Goal: Information Seeking & Learning: Learn about a topic

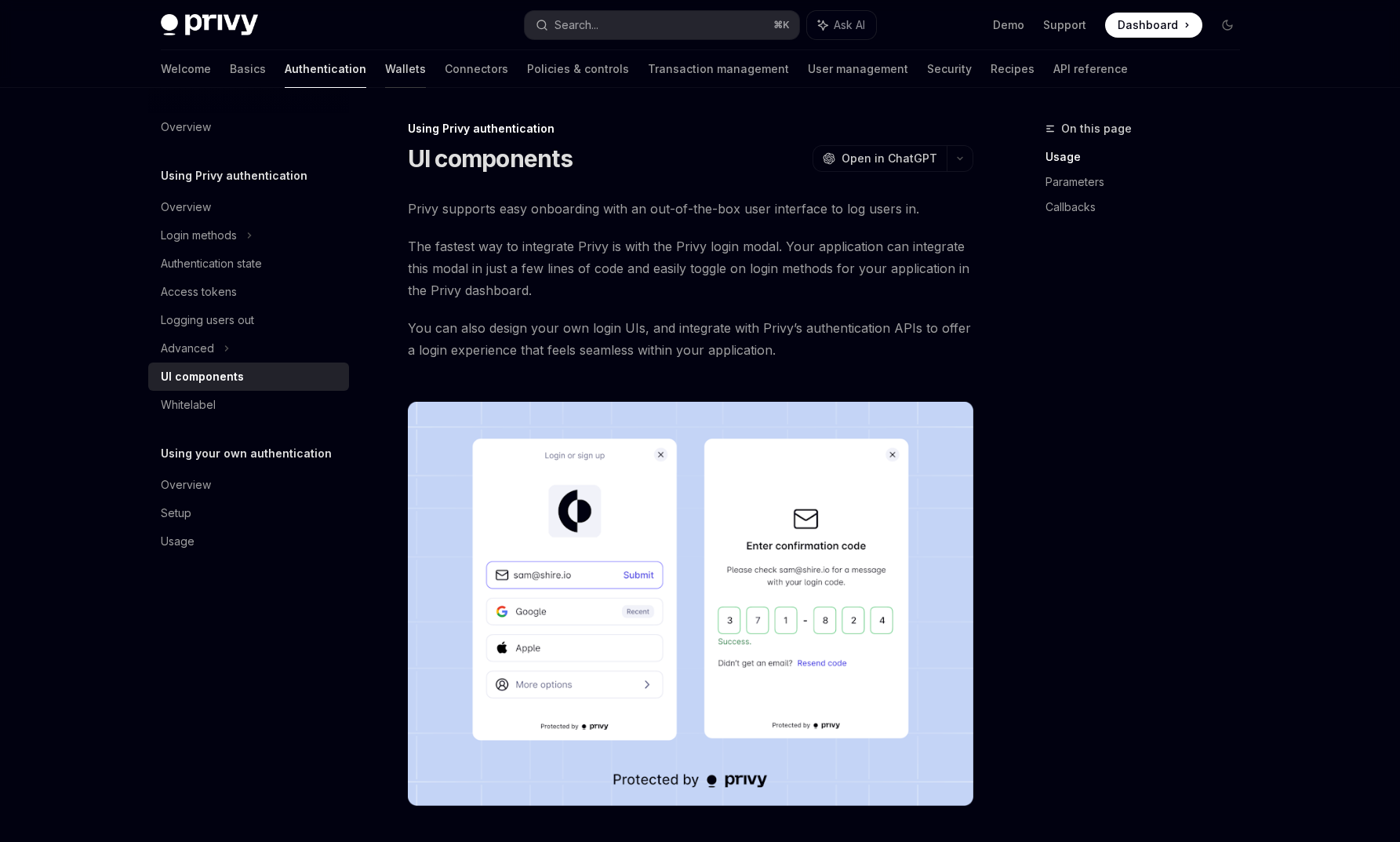
click at [385, 74] on link "Wallets" at bounding box center [405, 69] width 41 height 37
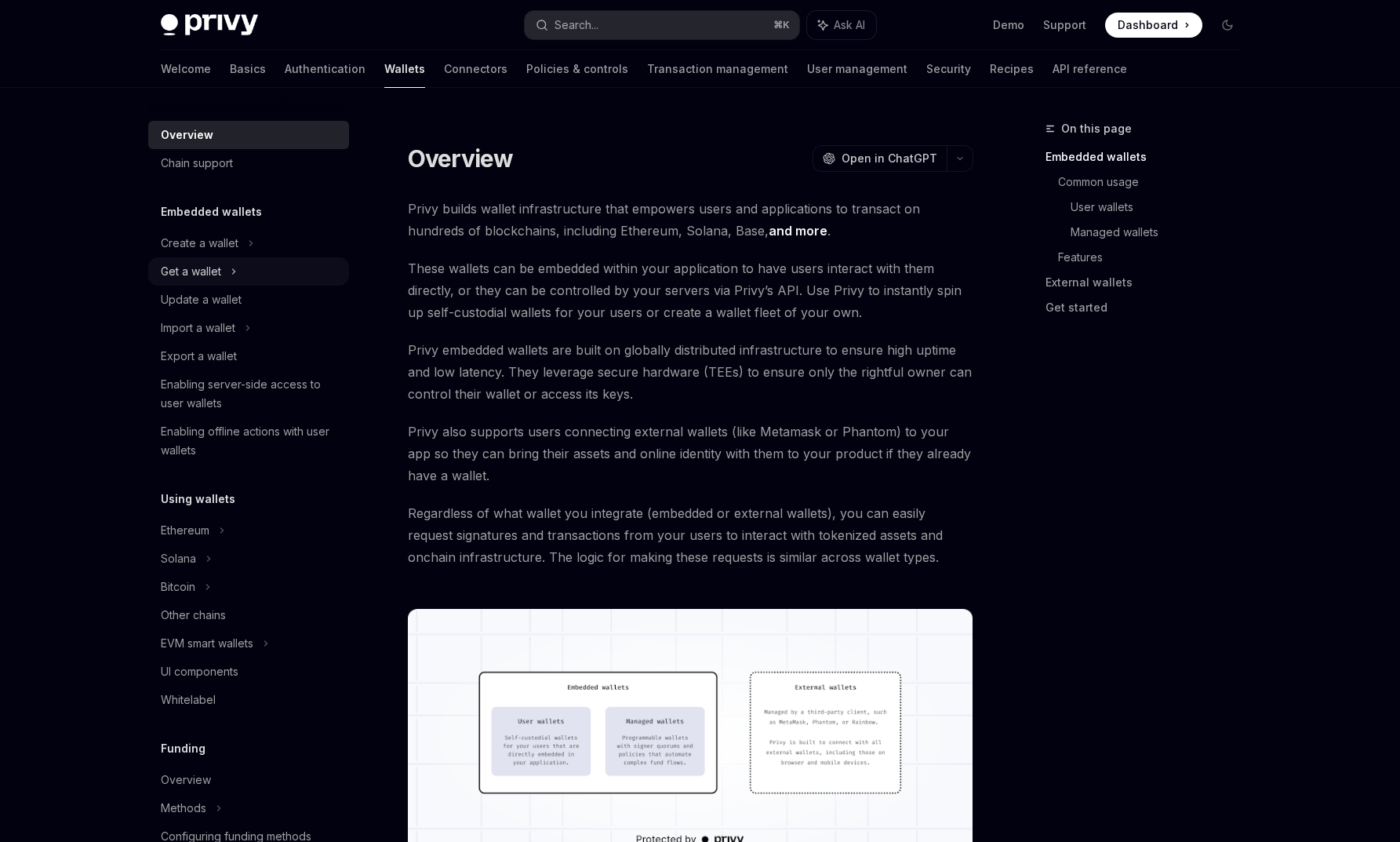
click at [233, 274] on icon at bounding box center [233, 271] width 3 height 4
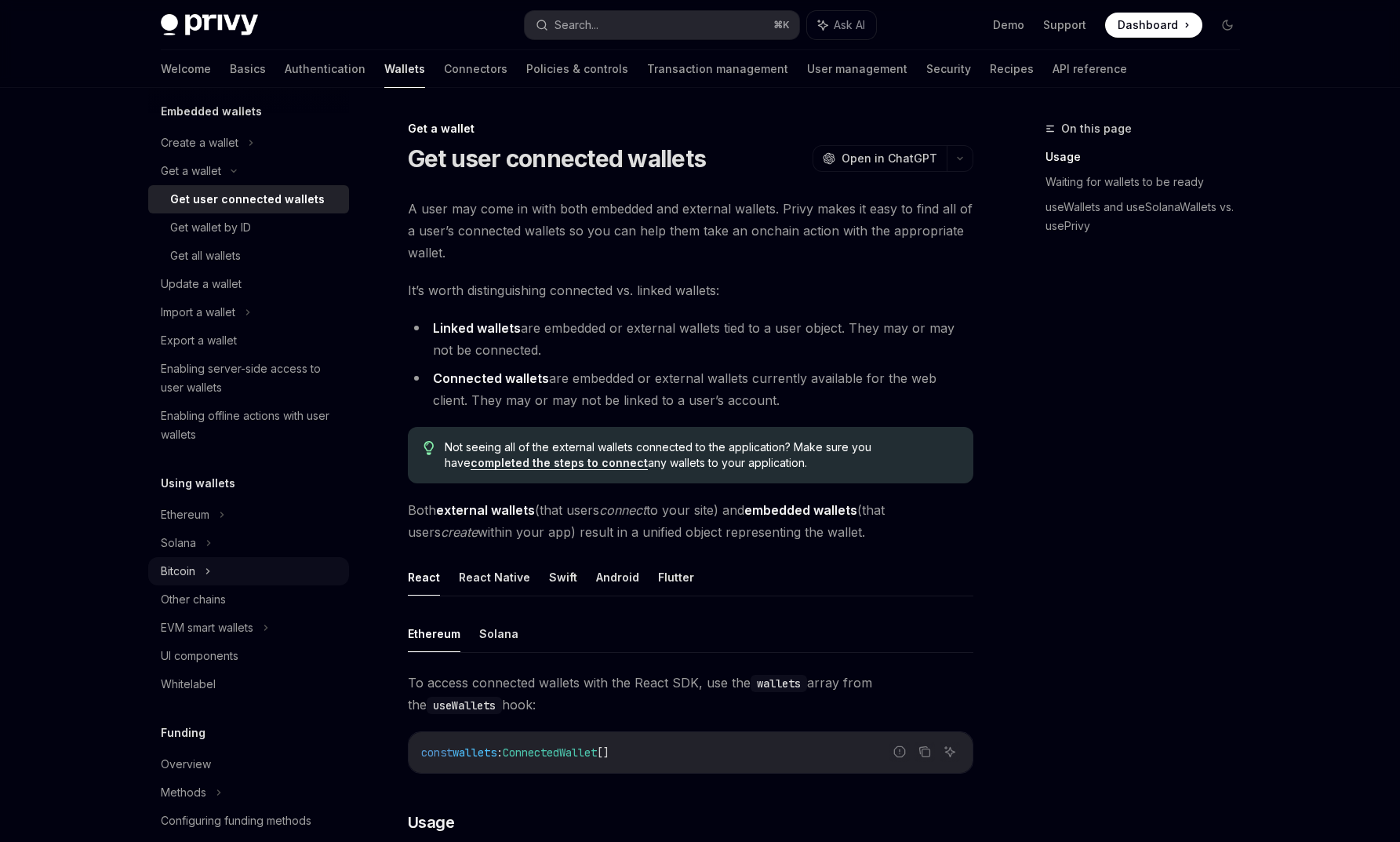
scroll to position [188, 0]
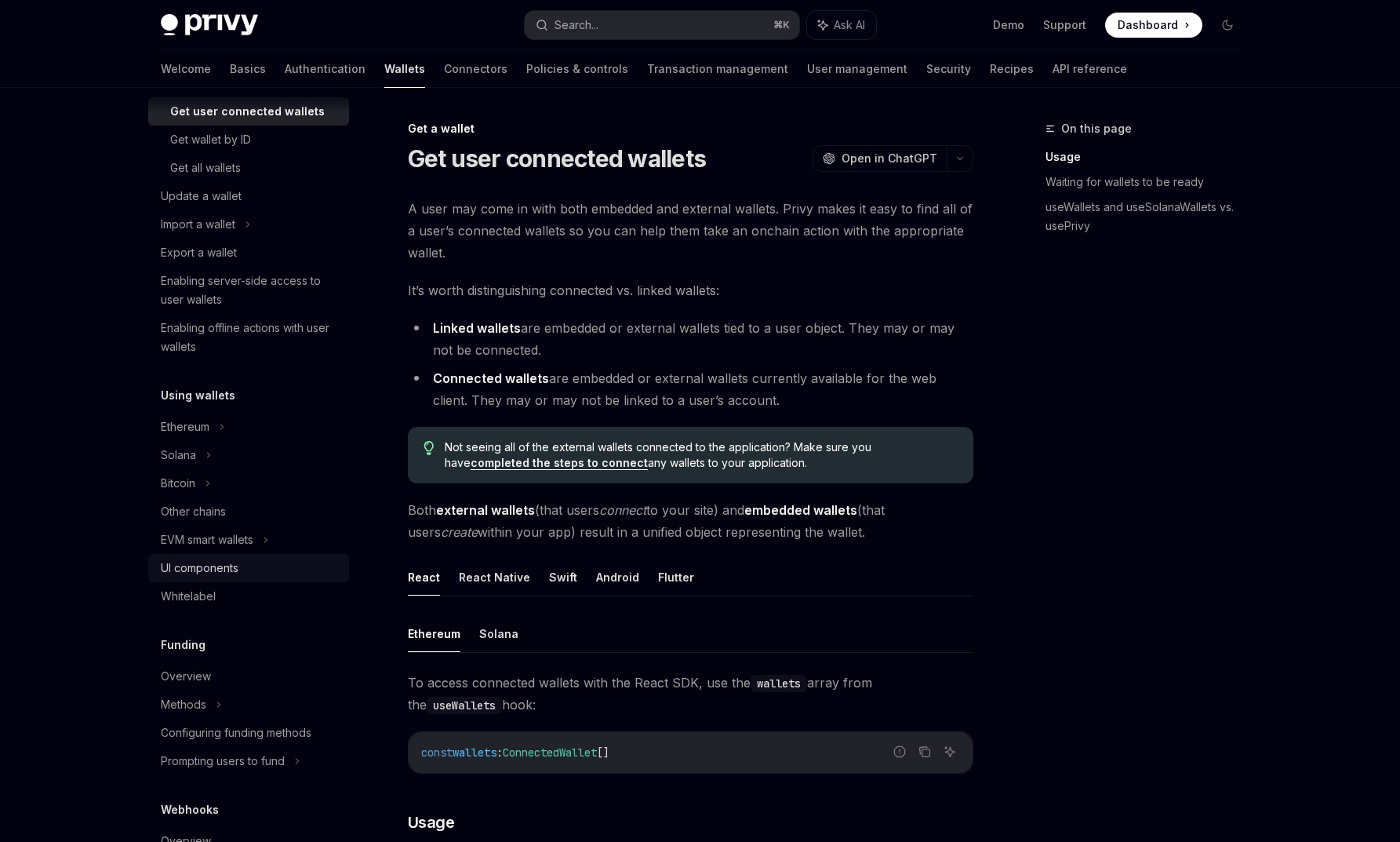
click at [270, 570] on div "UI components" at bounding box center [250, 568] width 179 height 19
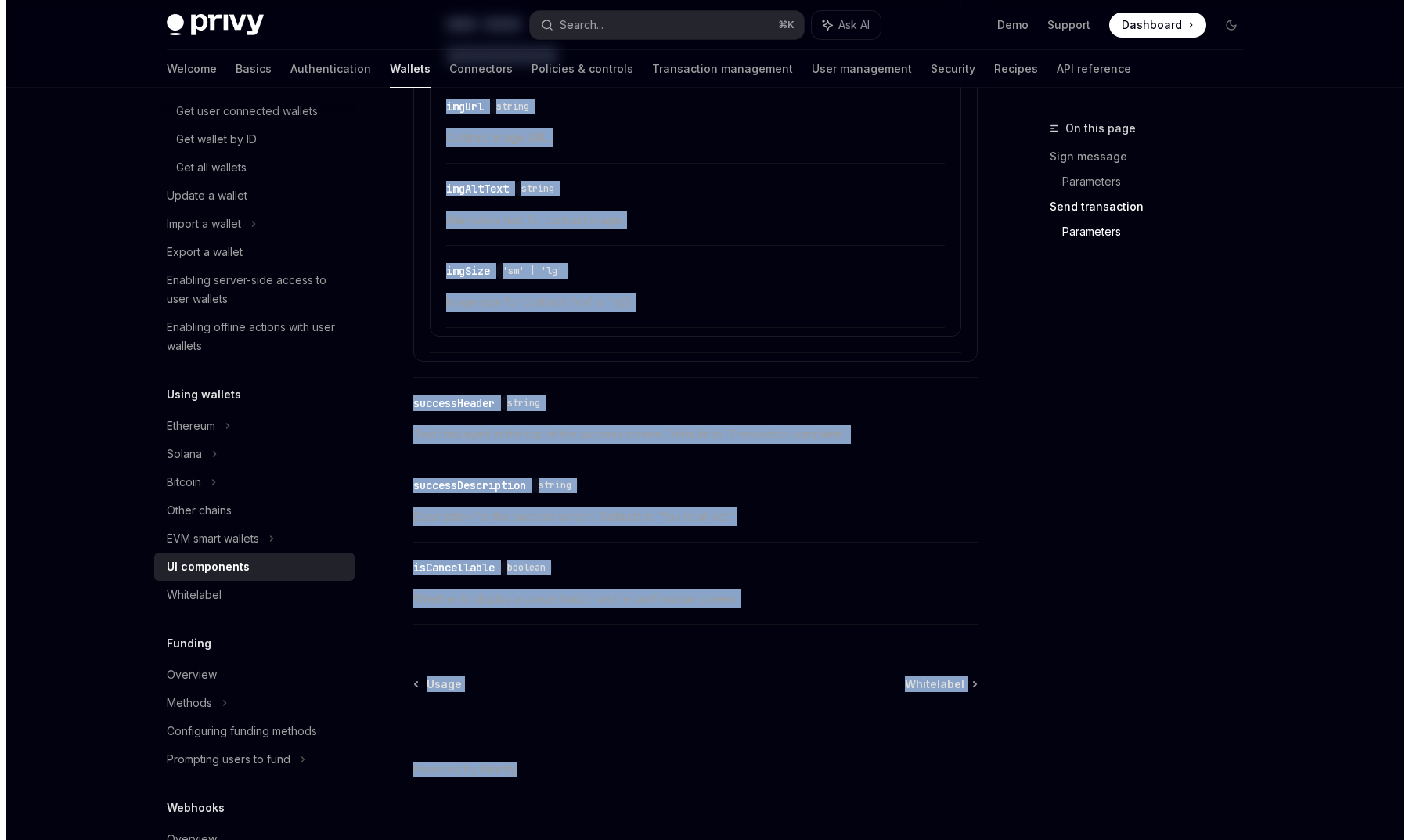
scroll to position [2735, 0]
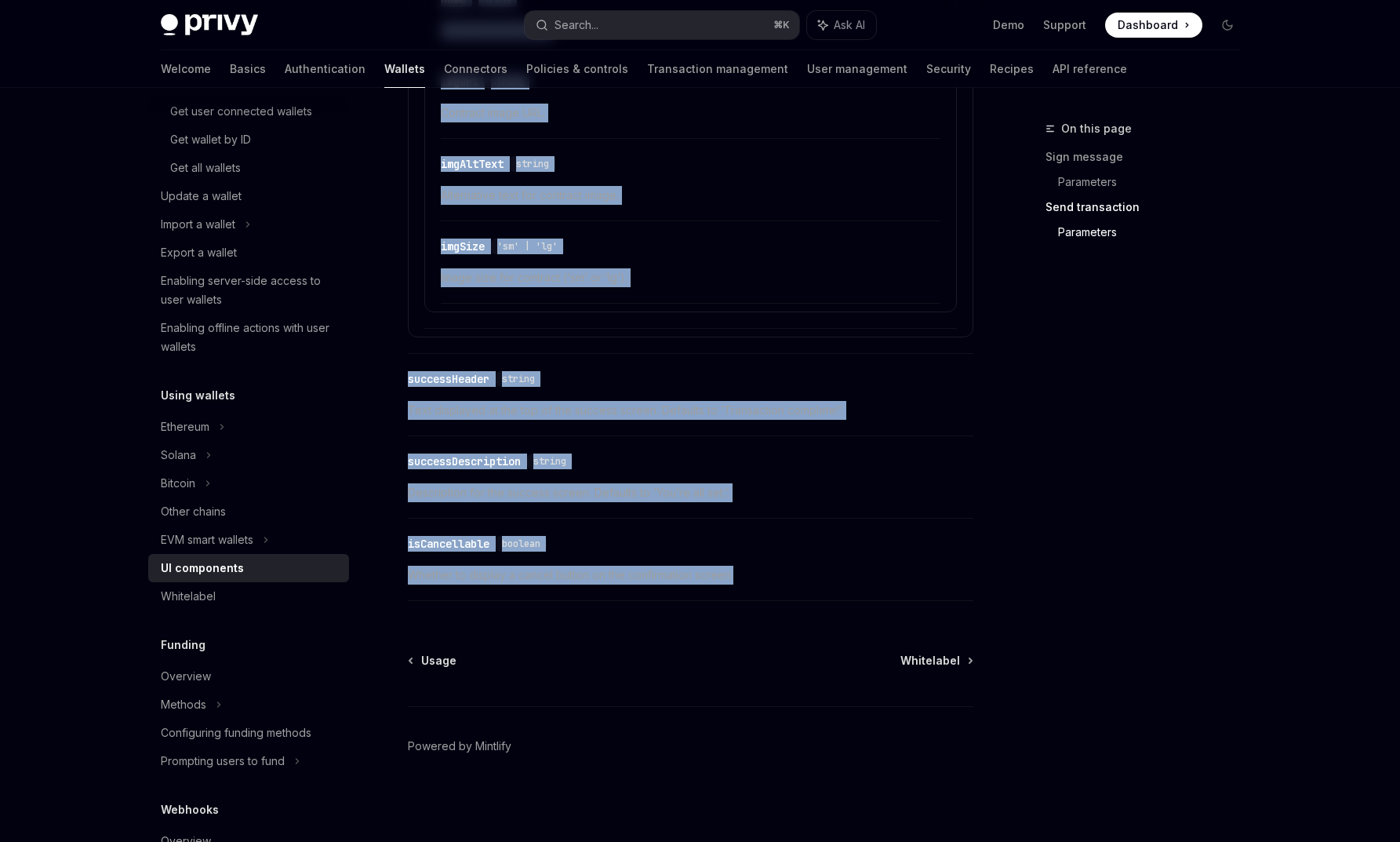
drag, startPoint x: 405, startPoint y: 154, endPoint x: 737, endPoint y: 571, distance: 533.0
copy div "LO ipsumdolor SitaME Cons ad ElitSED DoeiUS Temp in UtlaBOR Etdol Magna aliqu e…"
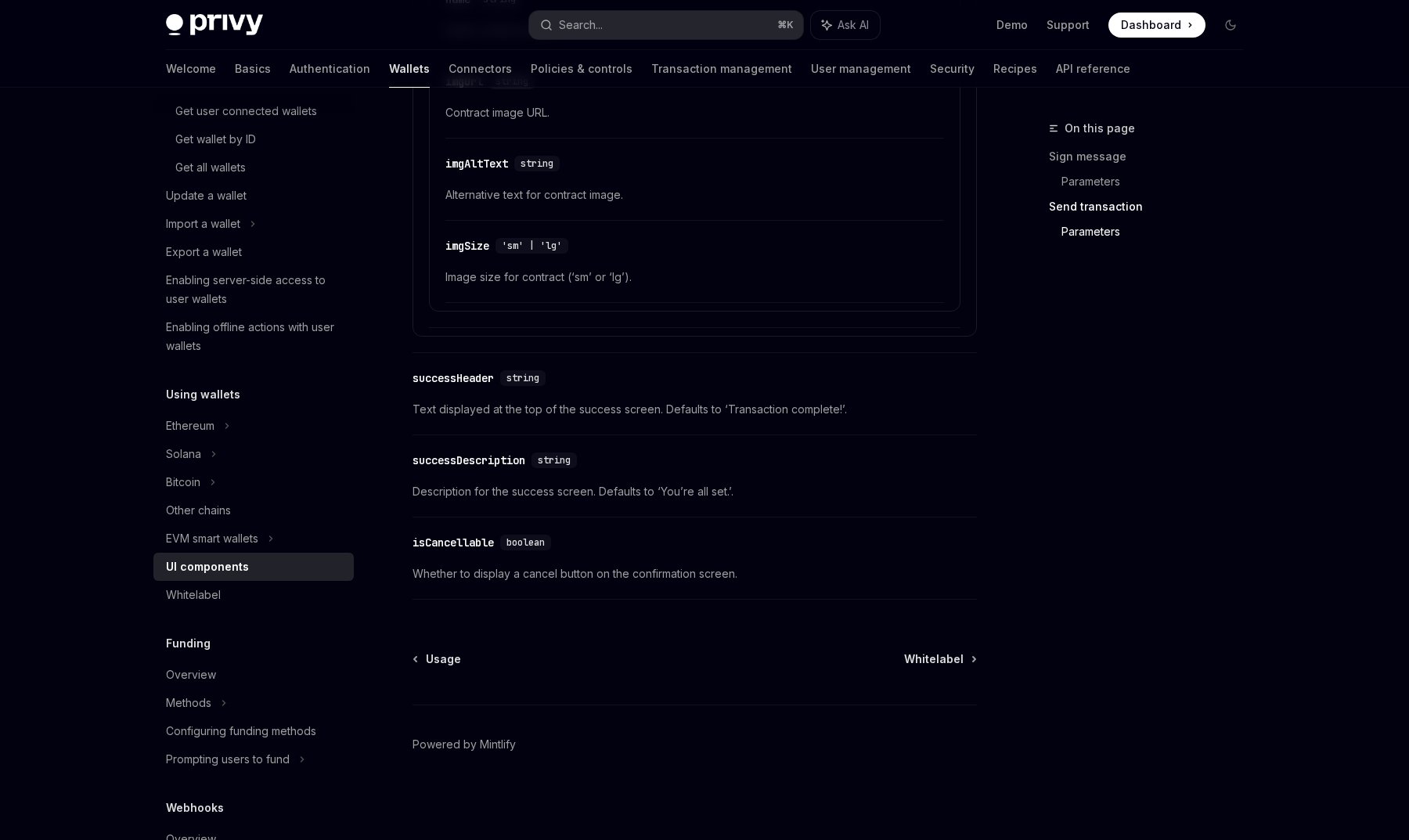
click at [1063, 318] on div "On this page Sign message Parameters Send transaction Parameters" at bounding box center [1137, 479] width 238 height 721
click at [239, 588] on div "Whitelabel" at bounding box center [255, 595] width 179 height 19
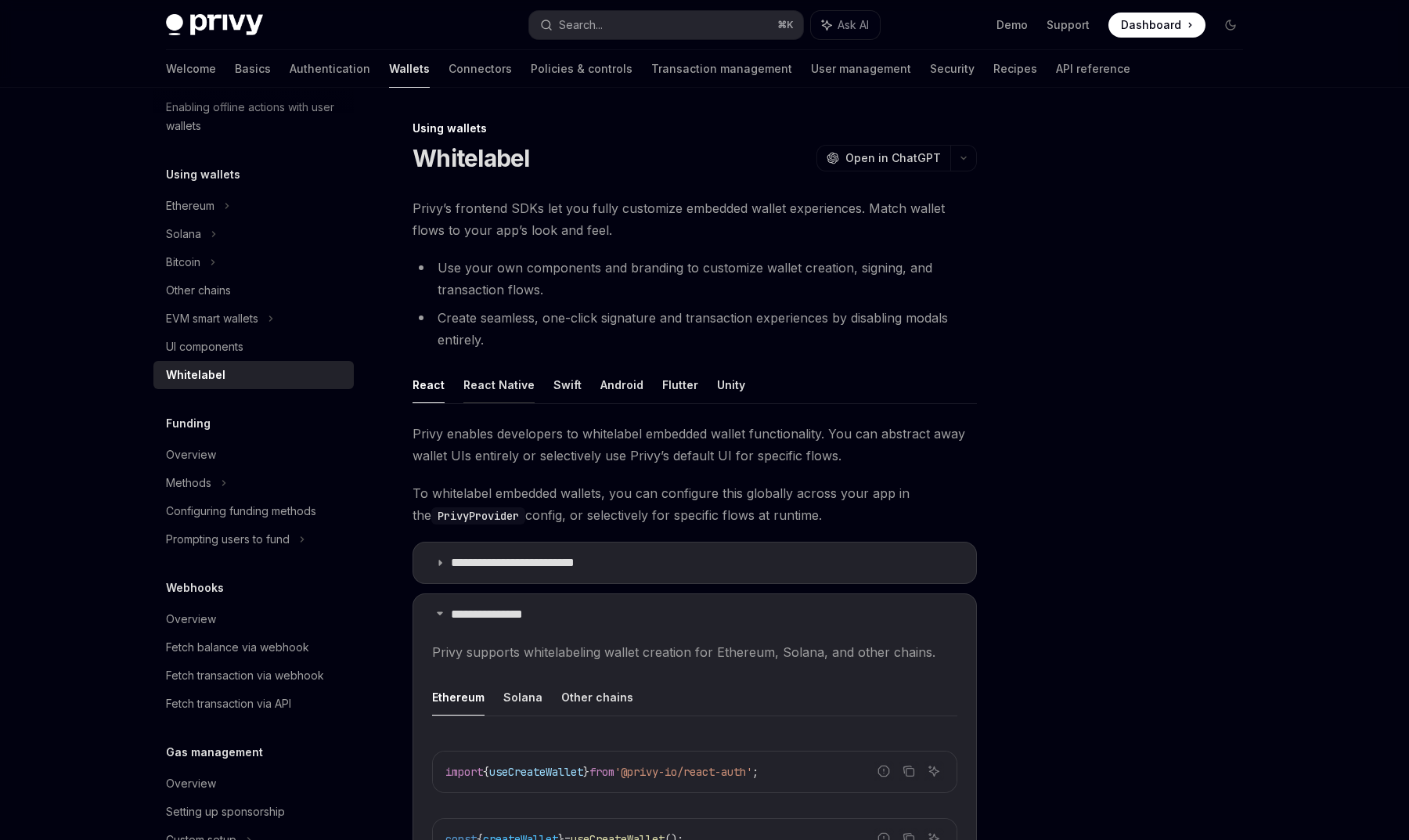
click at [483, 387] on button "React Native" at bounding box center [499, 384] width 71 height 36
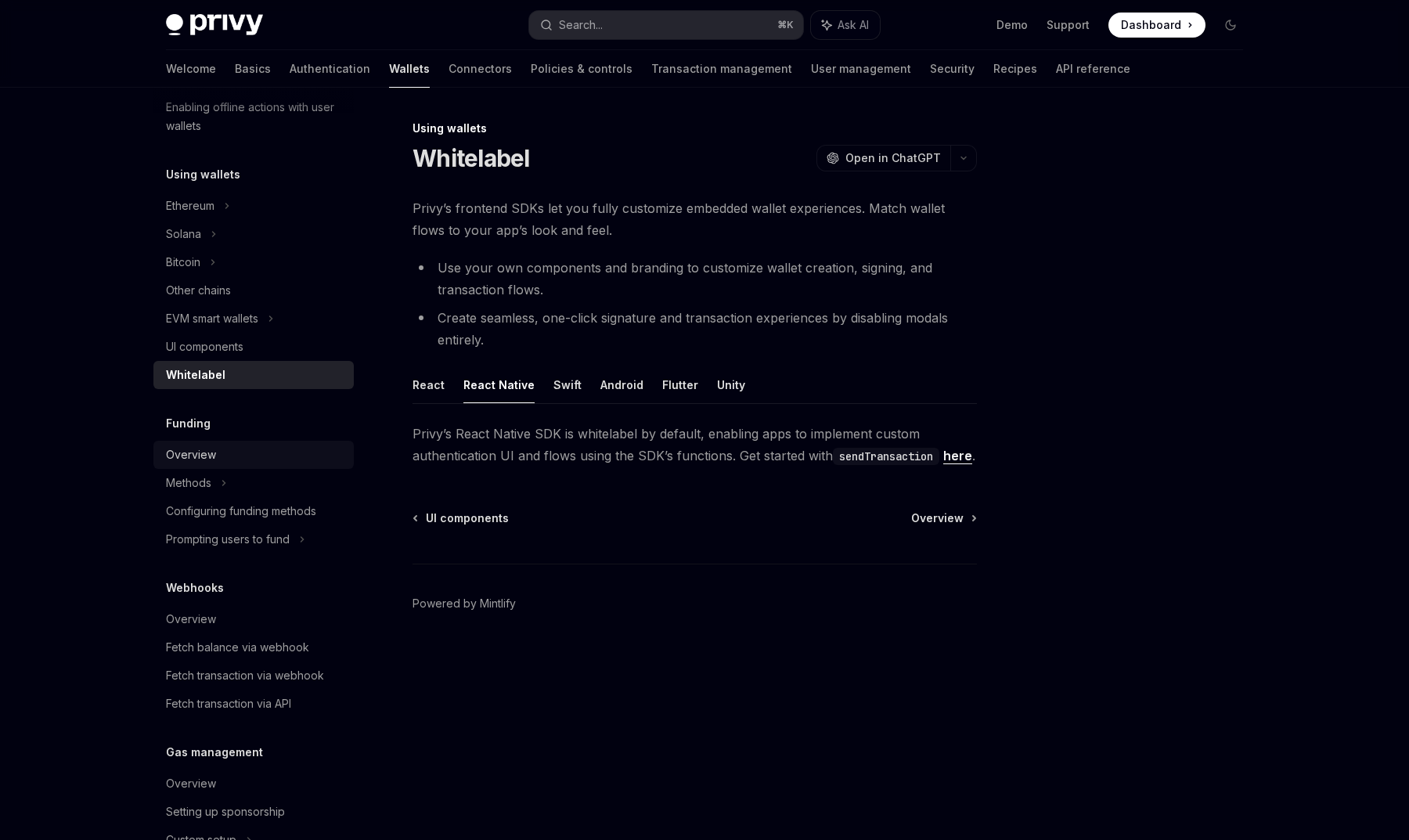
click at [242, 458] on div "Overview" at bounding box center [255, 455] width 179 height 19
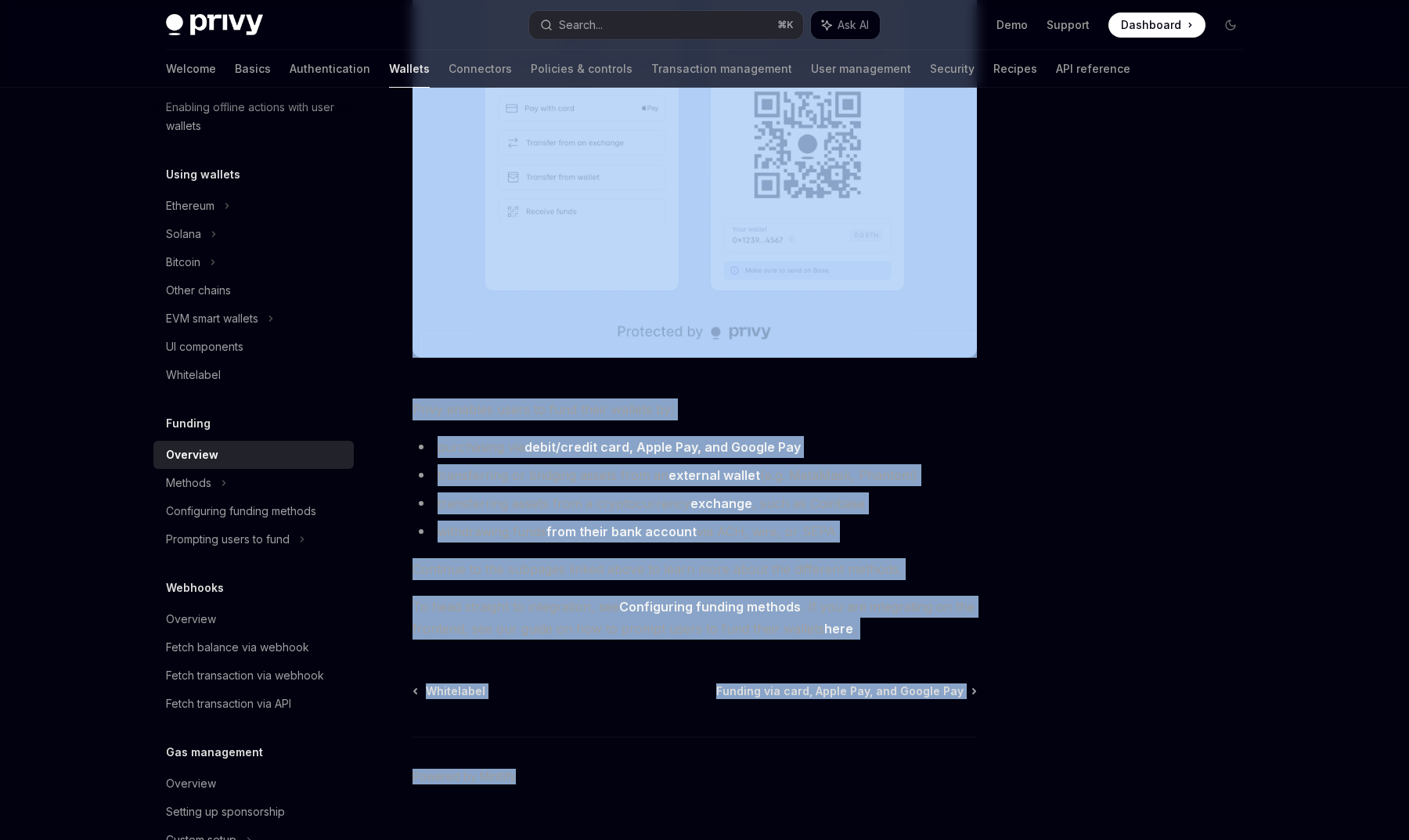
scroll to position [419, 0]
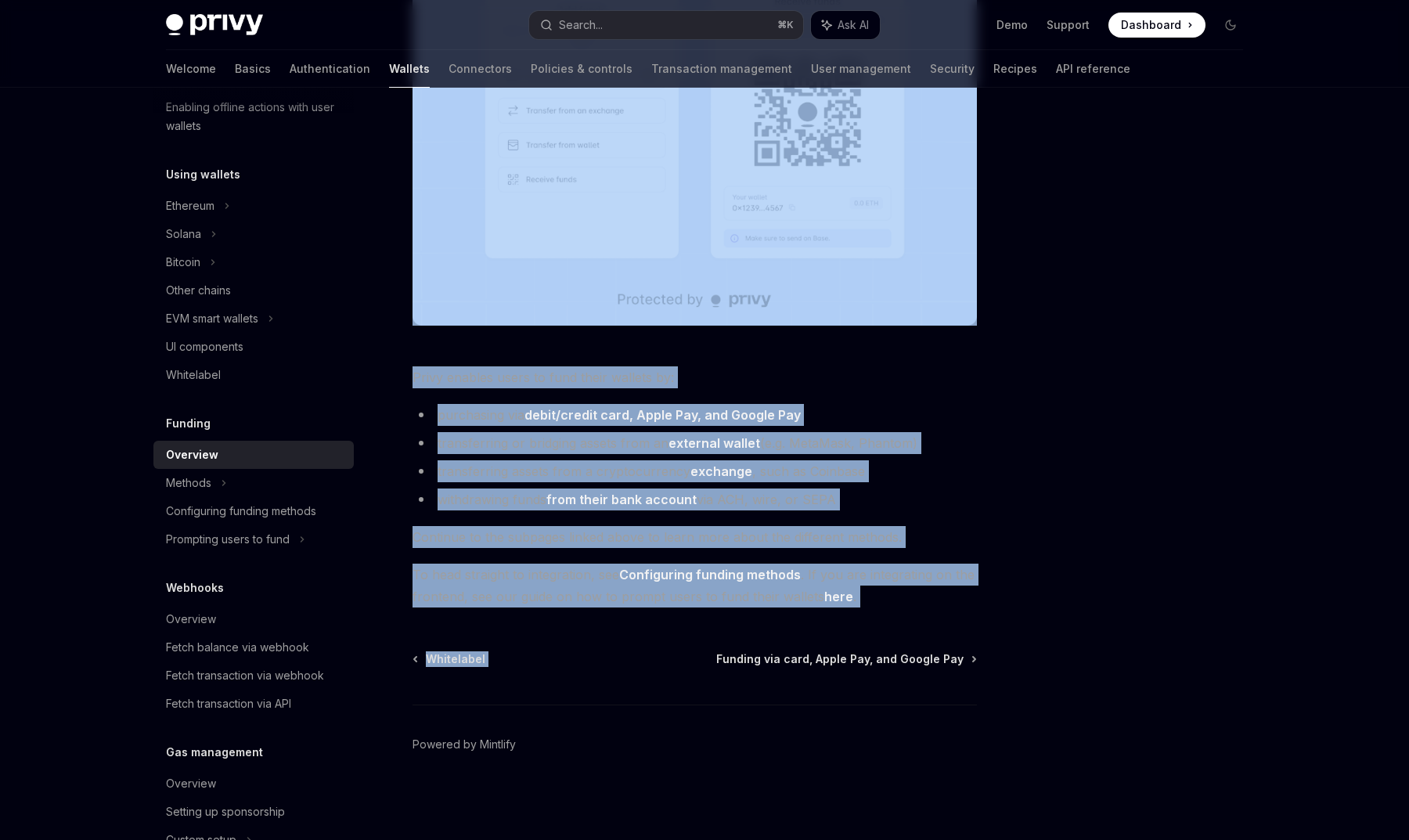
drag, startPoint x: 407, startPoint y: 154, endPoint x: 859, endPoint y: 609, distance: 641.3
click at [859, 609] on div "Funding Overview OpenAI Open in ChatGPT OpenAI Open in ChatGPT Privy makes it e…" at bounding box center [548, 270] width 865 height 1139
copy div "Overview OpenAI Open in ChatGPT OpenAI Open in ChatGPT Privy makes it easy for …"
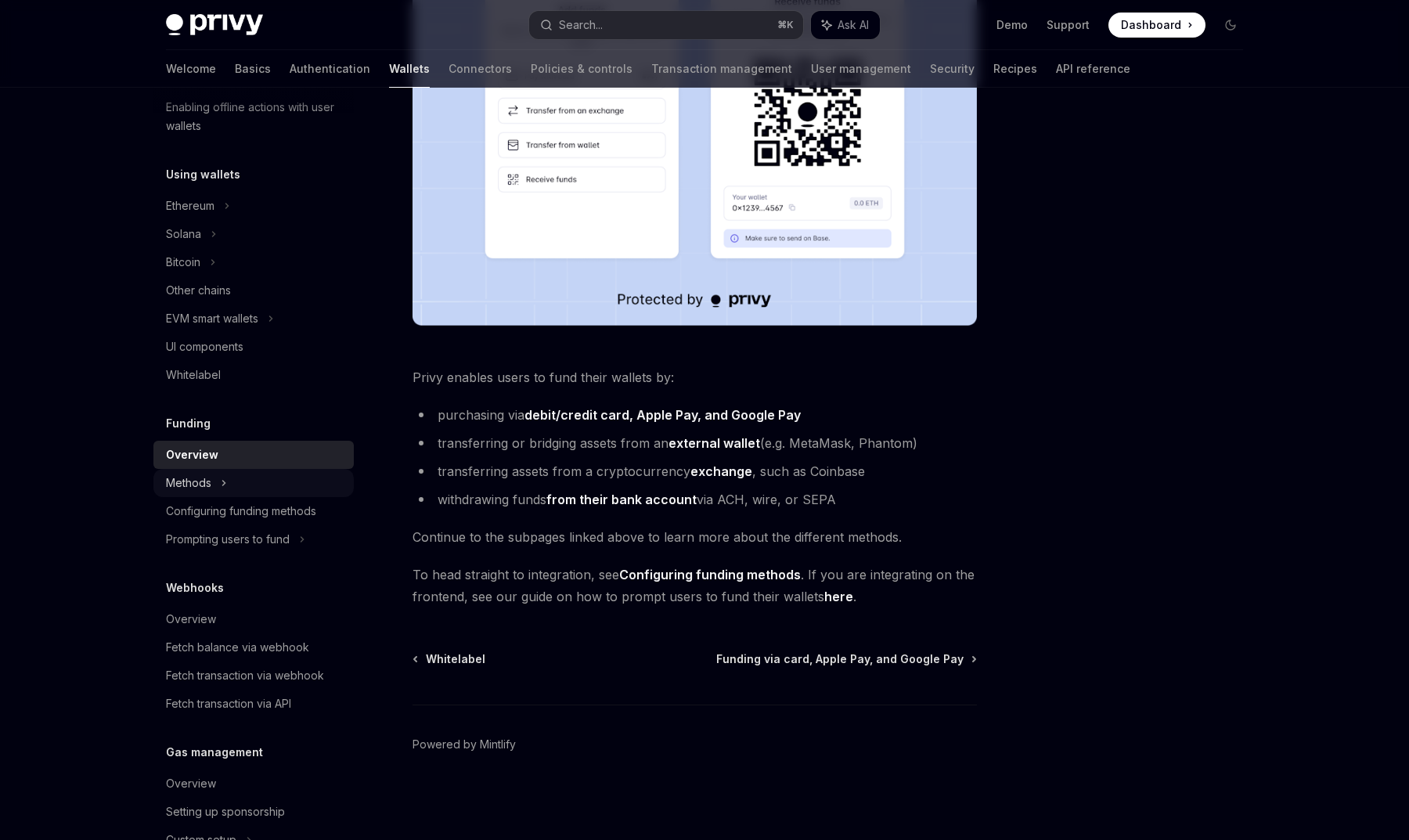
click at [222, 484] on icon at bounding box center [223, 483] width 6 height 19
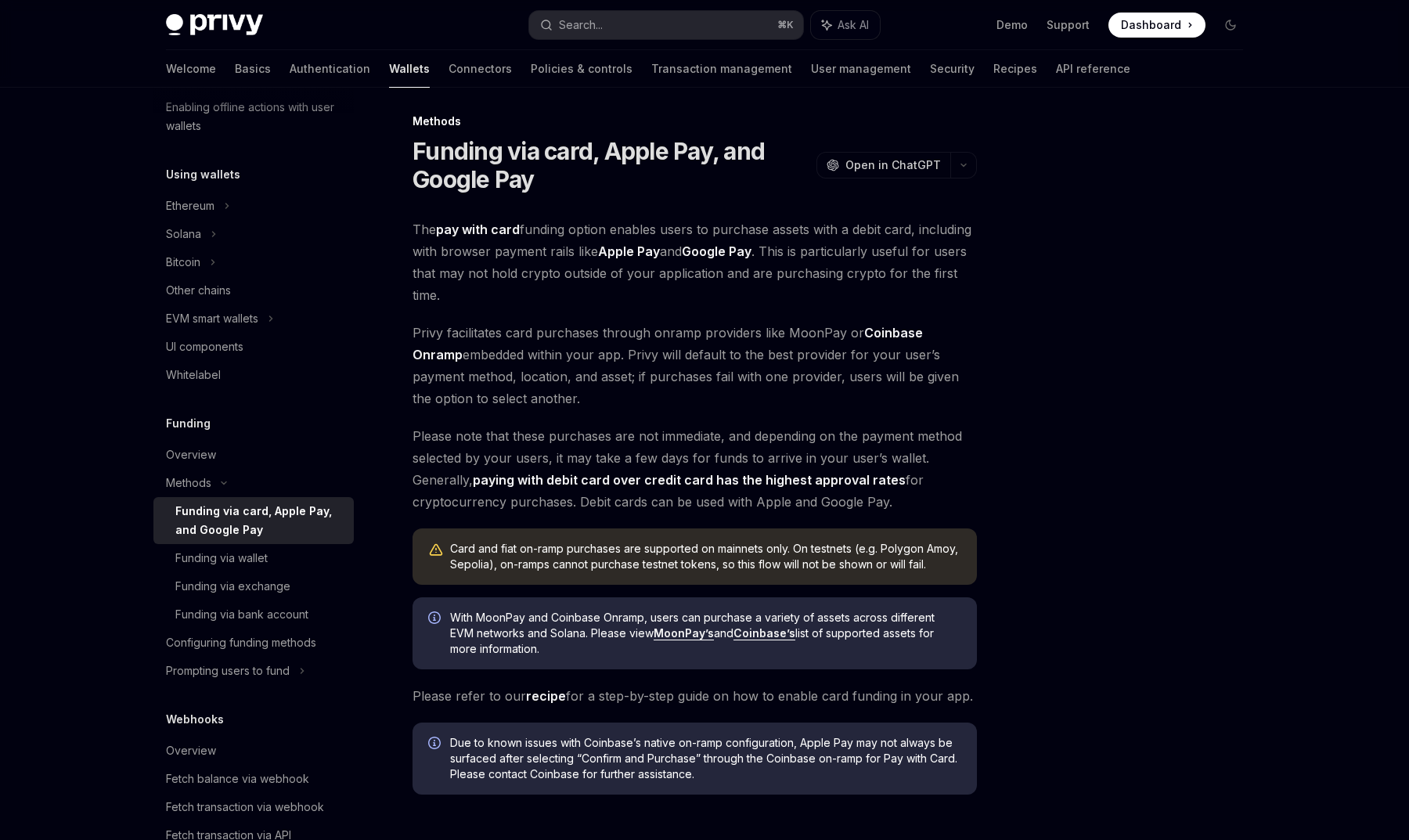
scroll to position [39, 0]
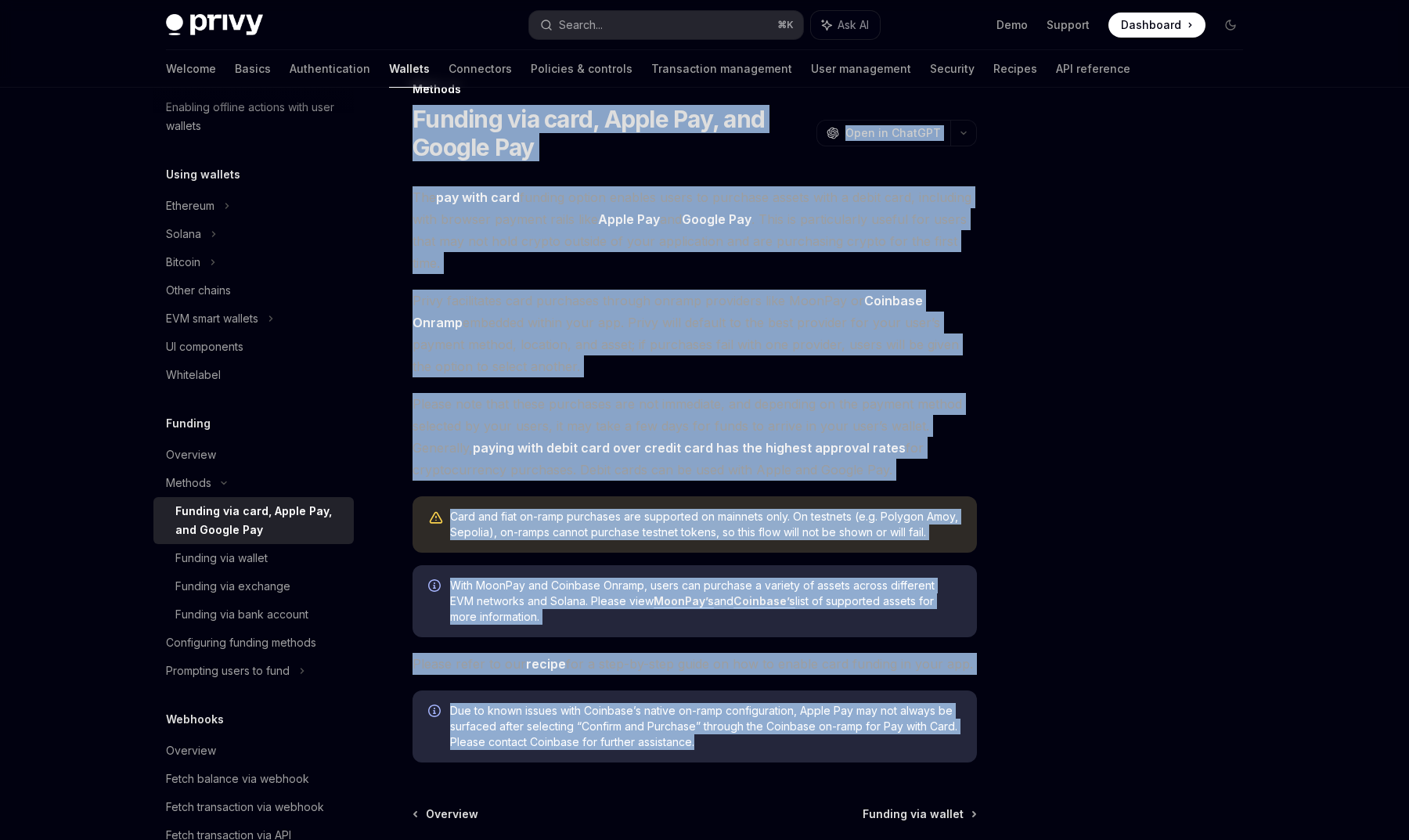
drag, startPoint x: 415, startPoint y: 109, endPoint x: 802, endPoint y: 754, distance: 752.2
click at [802, 754] on div "Methods Funding via card, Apple Pay, and Google Pay OpenAI Open in ChatGPT Open…" at bounding box center [548, 537] width 865 height 915
copy div "Loremip dol sita, Conse Adi, eli Seddoe Tem InciDI Utla et DoloREM AliqUA Enim …"
click at [256, 562] on div "Funding via wallet" at bounding box center [221, 558] width 92 height 19
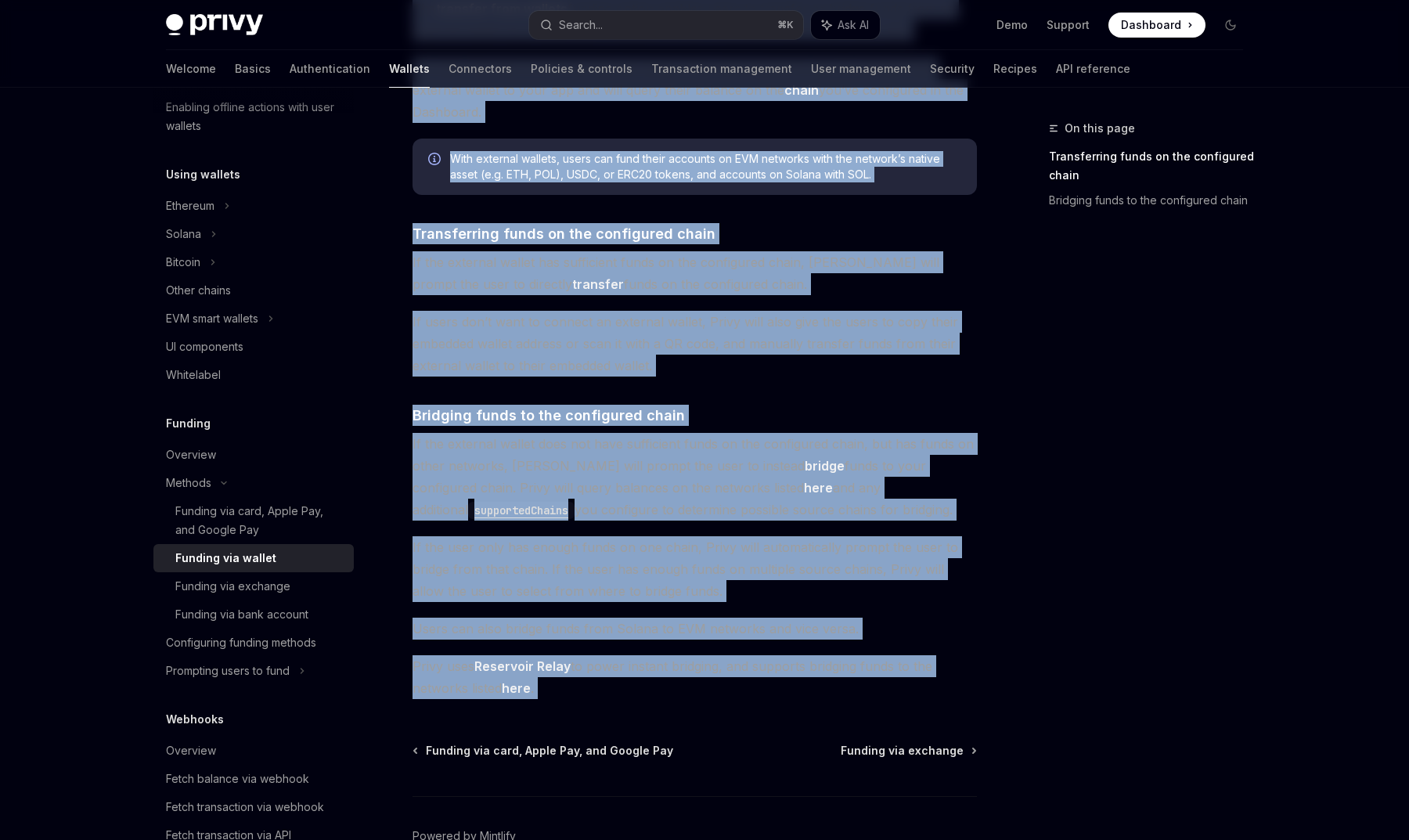
scroll to position [201, 0]
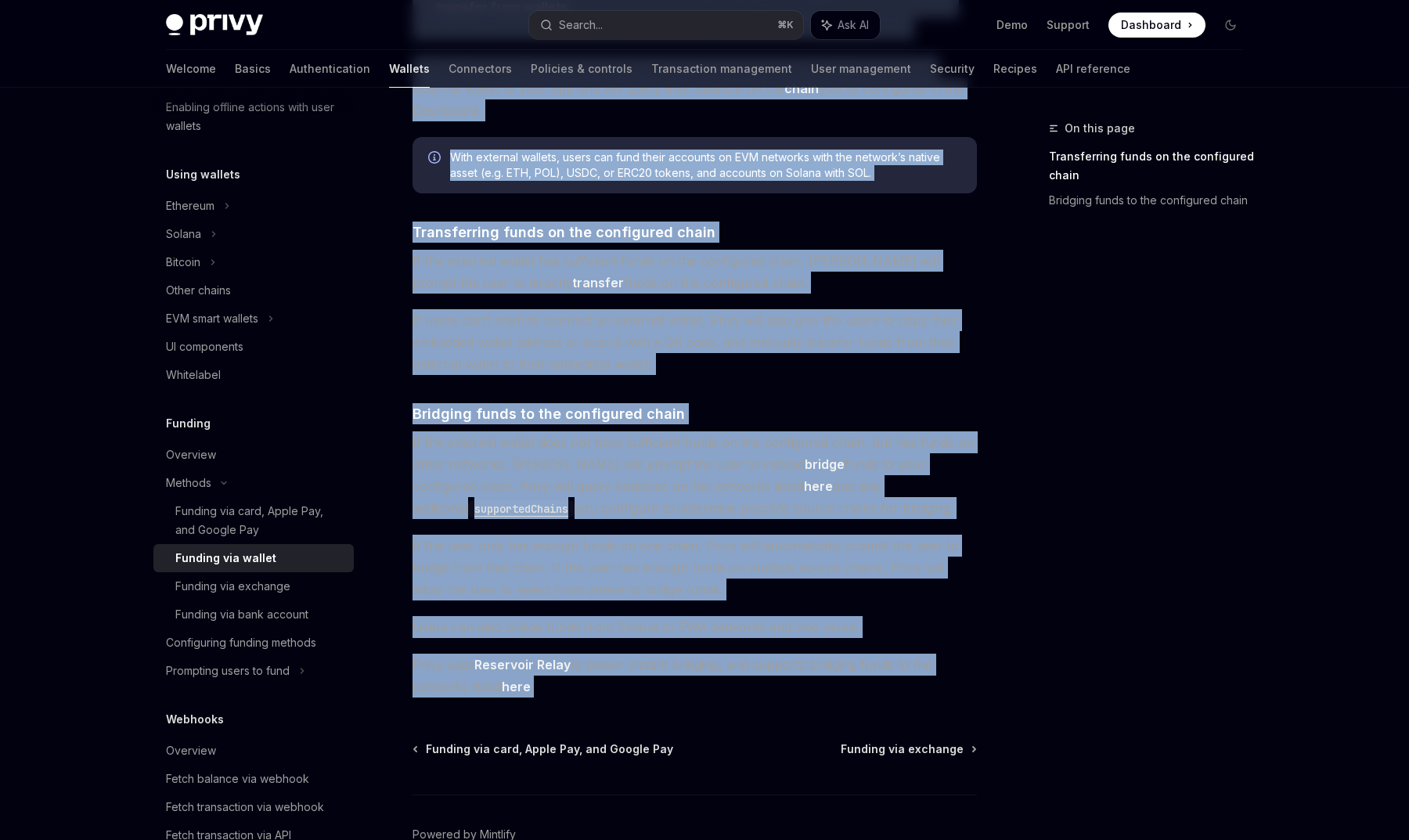
drag, startPoint x: 412, startPoint y: 122, endPoint x: 717, endPoint y: 694, distance: 648.2
click at [717, 694] on div "Methods Funding via wallet OpenAI Open in ChatGPT OpenAI Open in ChatGPT The tr…" at bounding box center [548, 423] width 865 height 1012
copy div "Loremip dol sitame ConsEC Adip el SeddOEI TempOR Inci ut LaboREE Dol magnaali e…"
click at [249, 590] on div "Funding via exchange" at bounding box center [233, 587] width 115 height 19
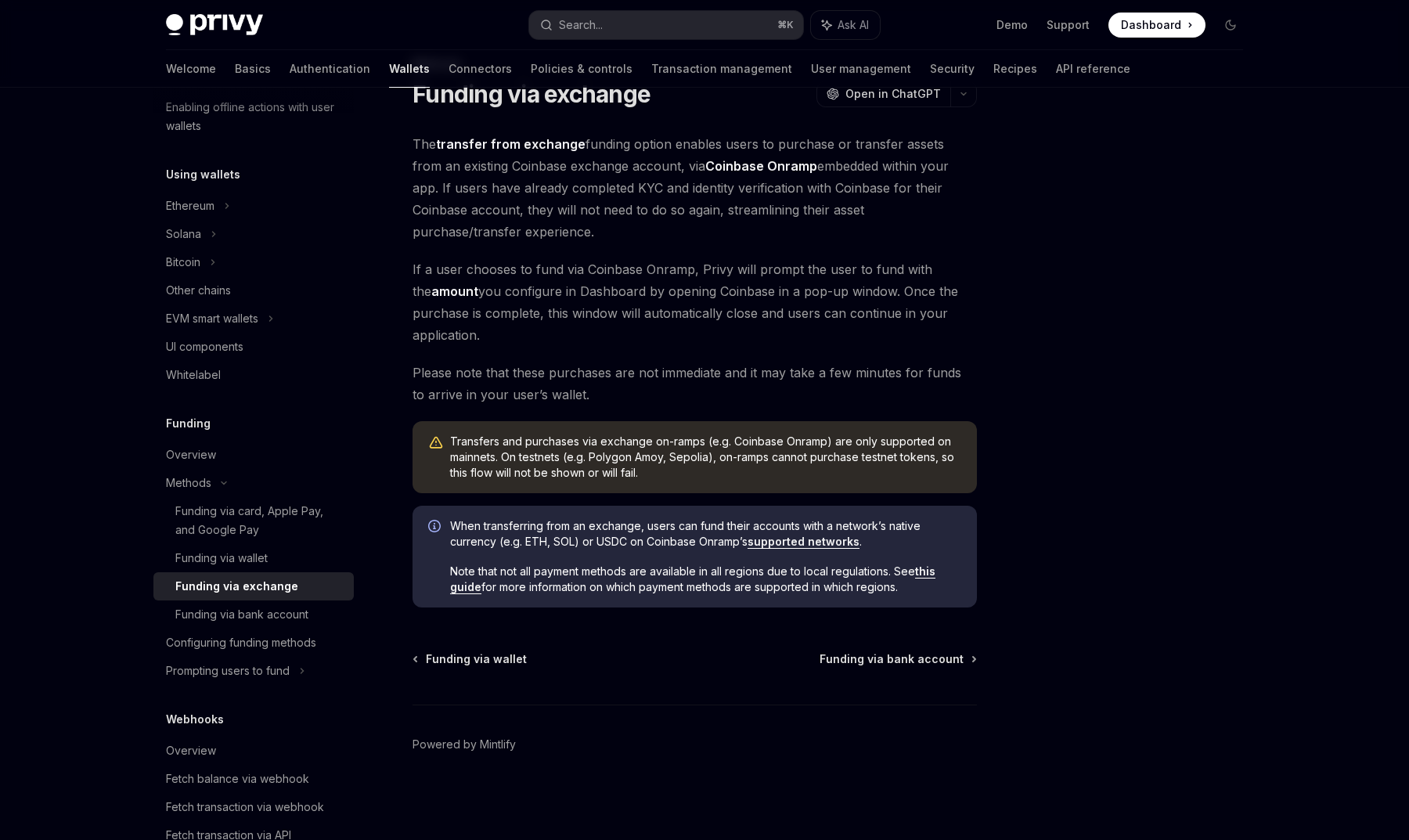
scroll to position [42, 0]
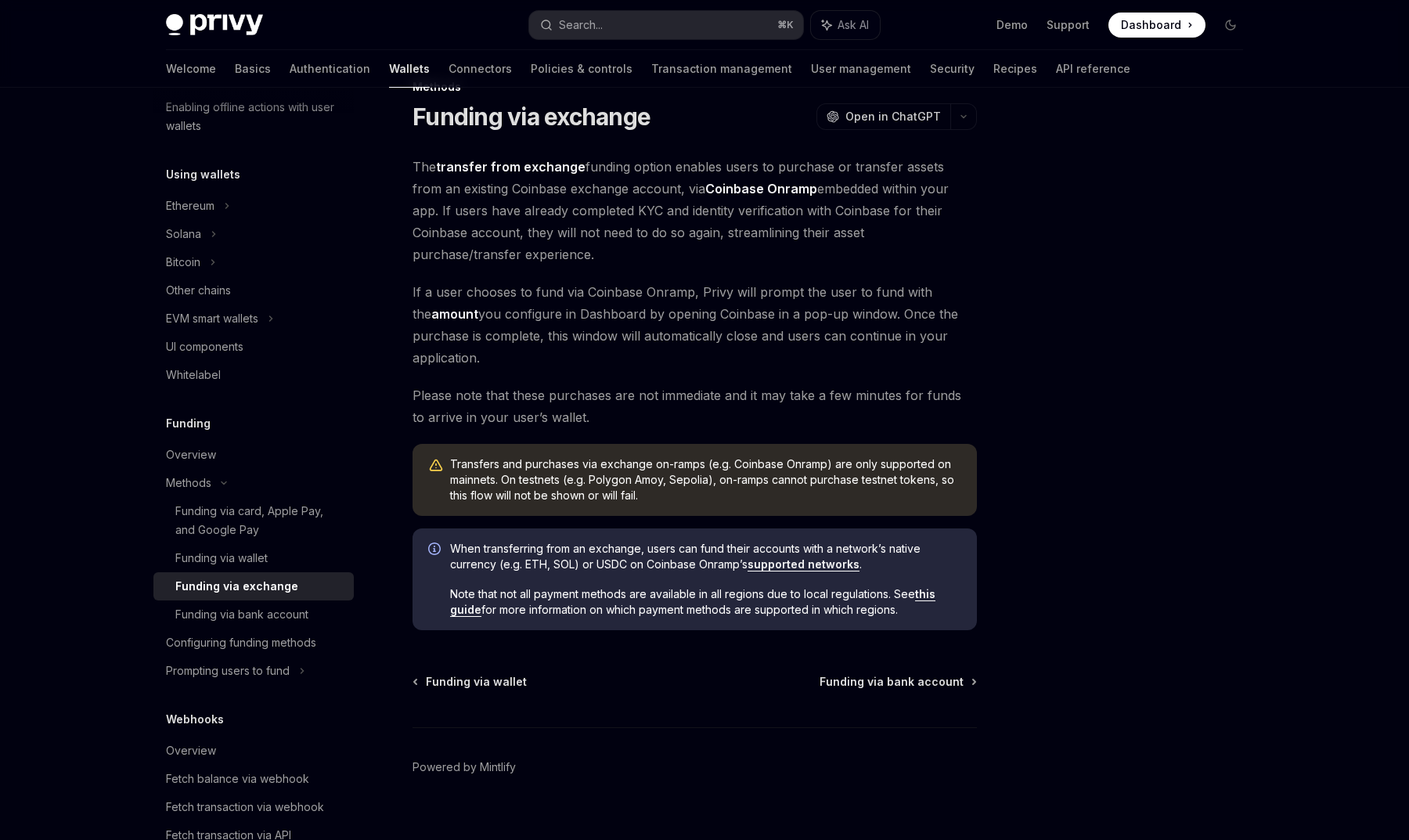
drag, startPoint x: 412, startPoint y: 115, endPoint x: 912, endPoint y: 619, distance: 709.9
click at [912, 619] on div "Methods Funding via exchange OpenAI Open in ChatGPT OpenAI Open in ChatGPT The …" at bounding box center [548, 469] width 865 height 785
copy div "Loremip dol sitametc AdipIS Elit se DoeiUSM TempOR Inci ut LaboREE Dol magnaali…"
click at [285, 614] on div "Funding via bank account" at bounding box center [241, 614] width 133 height 19
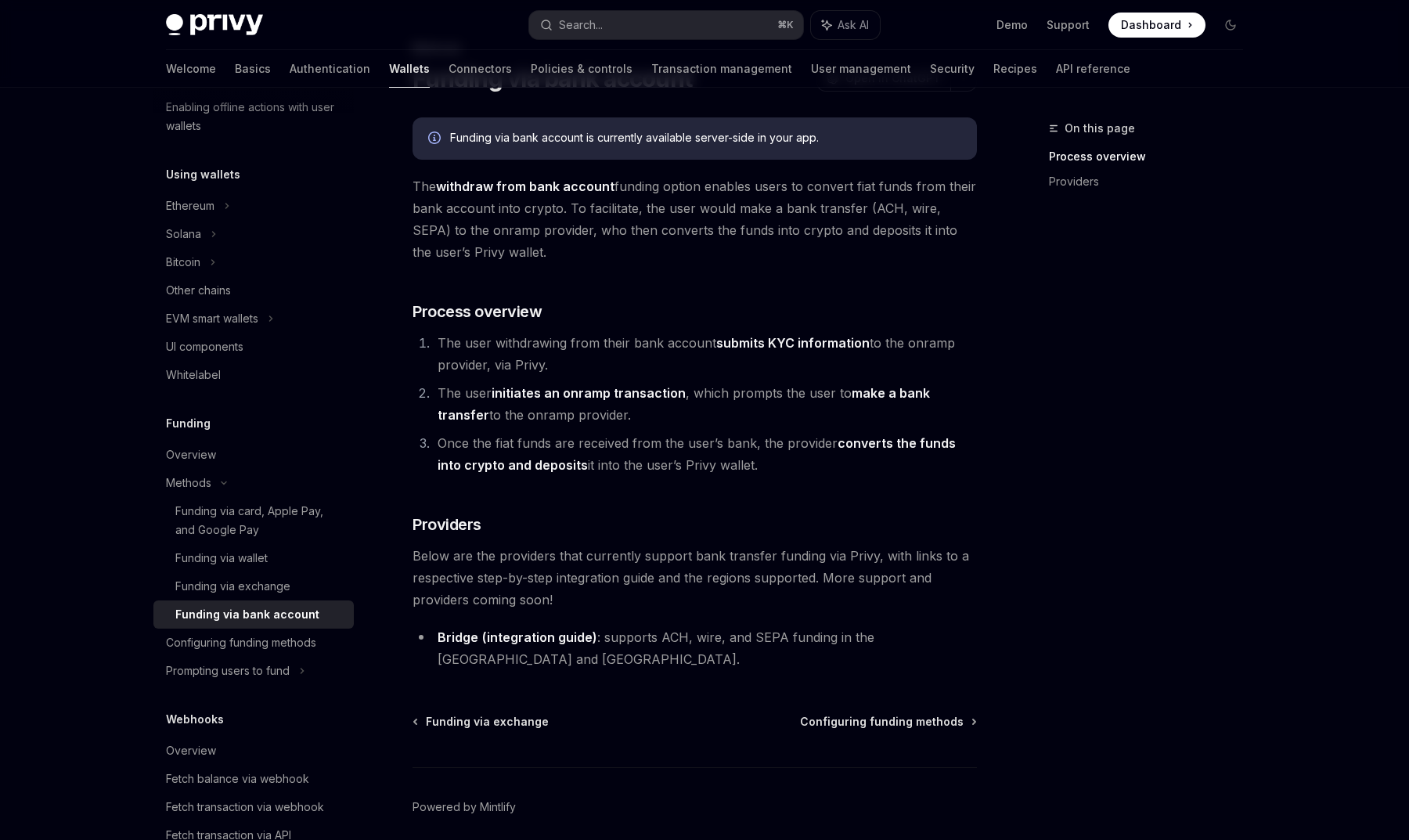
scroll to position [48, 0]
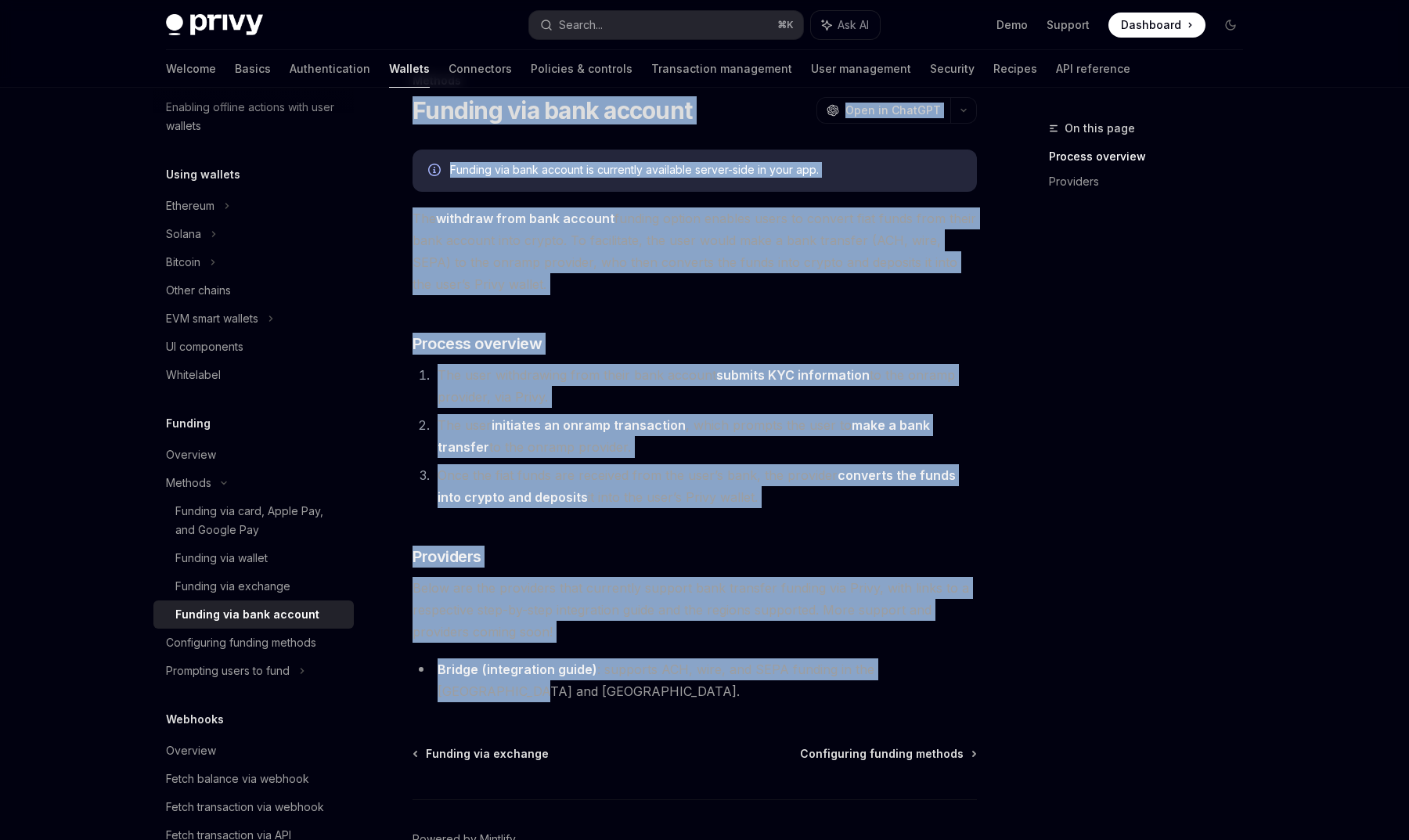
drag, startPoint x: 414, startPoint y: 108, endPoint x: 960, endPoint y: 670, distance: 783.6
click at [960, 670] on div "Methods Funding via bank account OpenAI Open in ChatGPT OpenAI Open in ChatGPT …" at bounding box center [548, 502] width 865 height 863
copy div "Loremip dol sita consect AdipIS Elit se DoeiUSM TempOR Inci ut LaboREE Dolorem …"
click at [282, 650] on div "Configuring funding methods" at bounding box center [240, 643] width 150 height 19
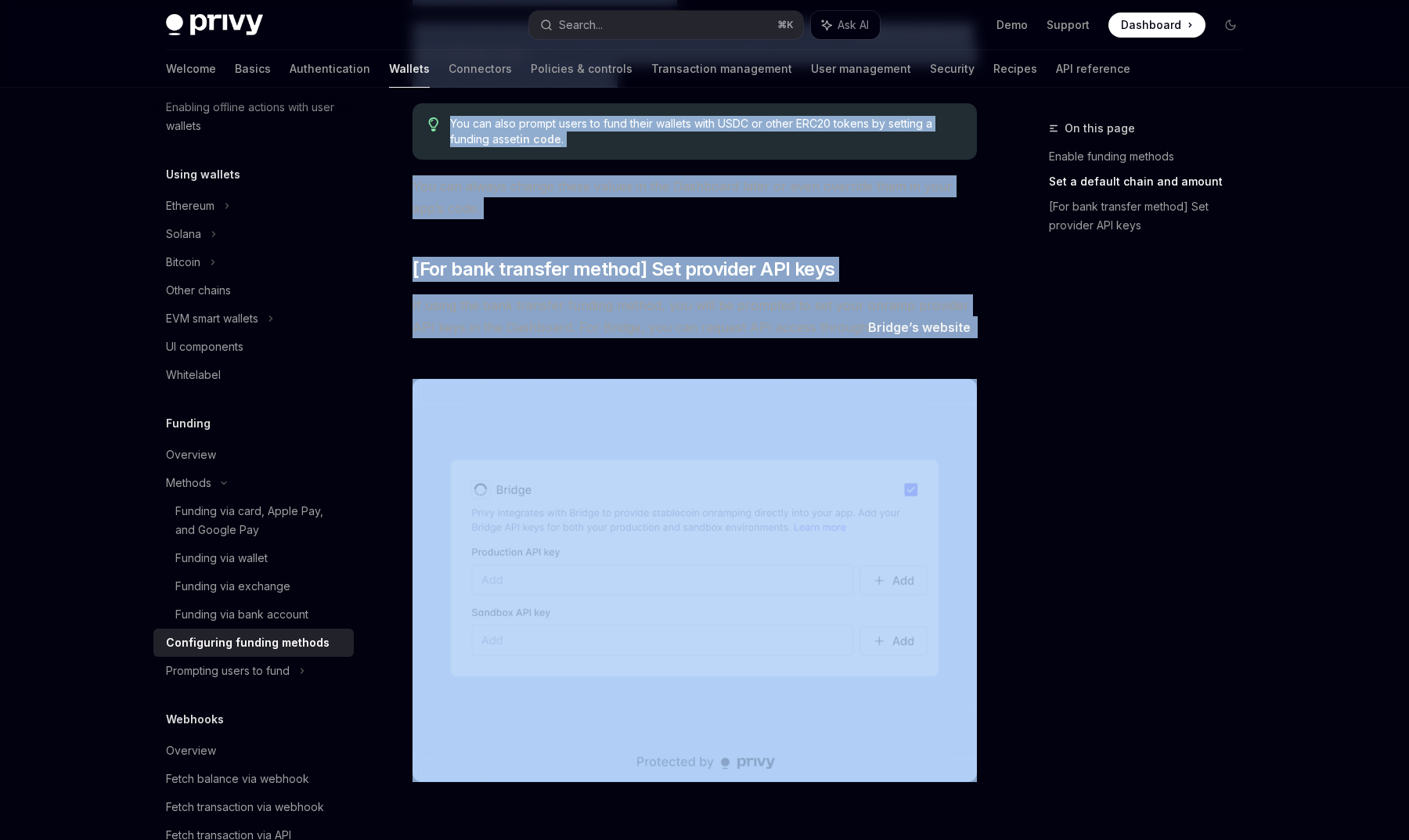
scroll to position [1234, 0]
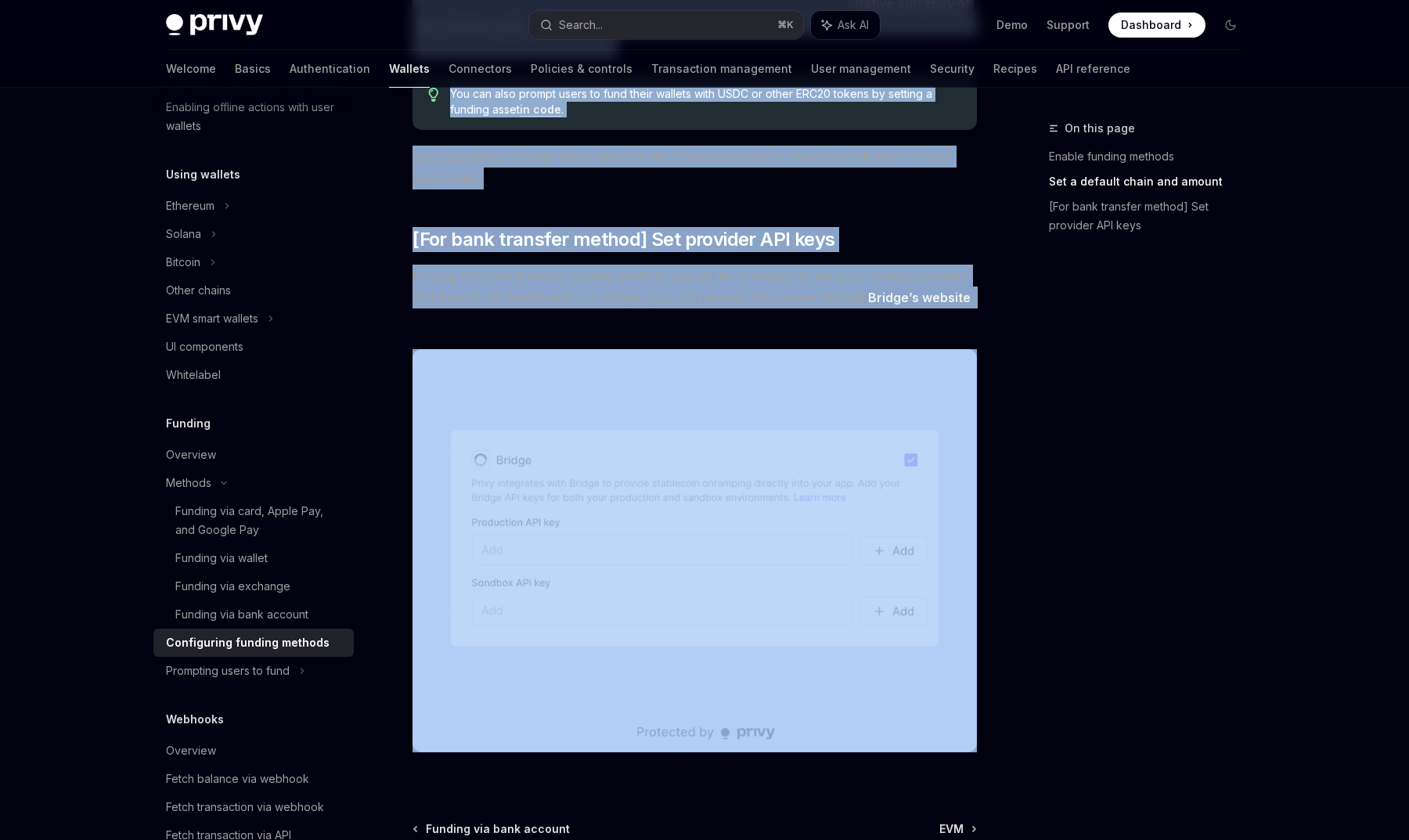
drag, startPoint x: 418, startPoint y: 160, endPoint x: 953, endPoint y: 319, distance: 558.1
copy div "Loremipsumd sitamet consect AdipIS Elit se DoeiUSM TempOR Inci ut LaboREE Do ma…"
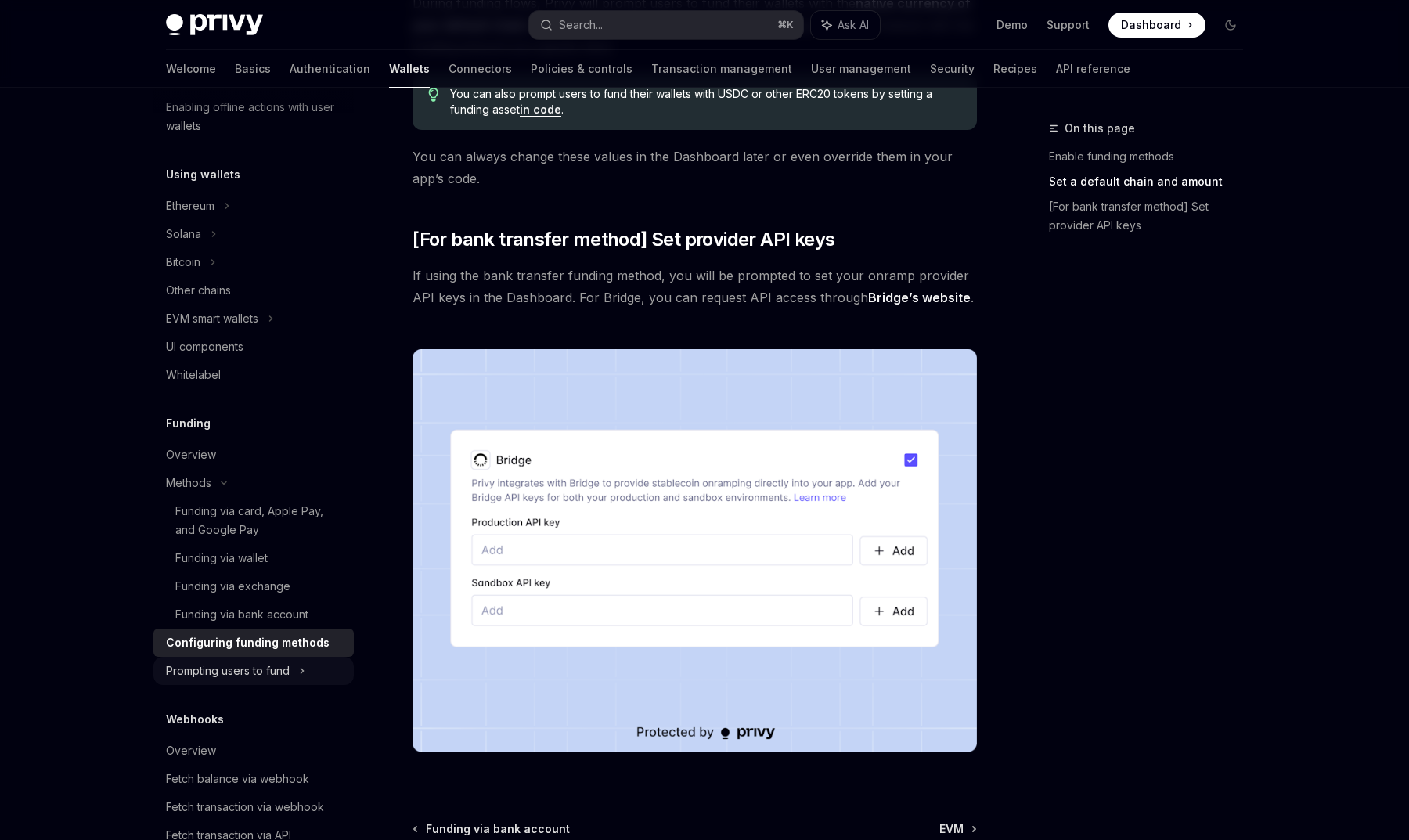
click at [260, 677] on div "Prompting users to fund" at bounding box center [227, 671] width 124 height 19
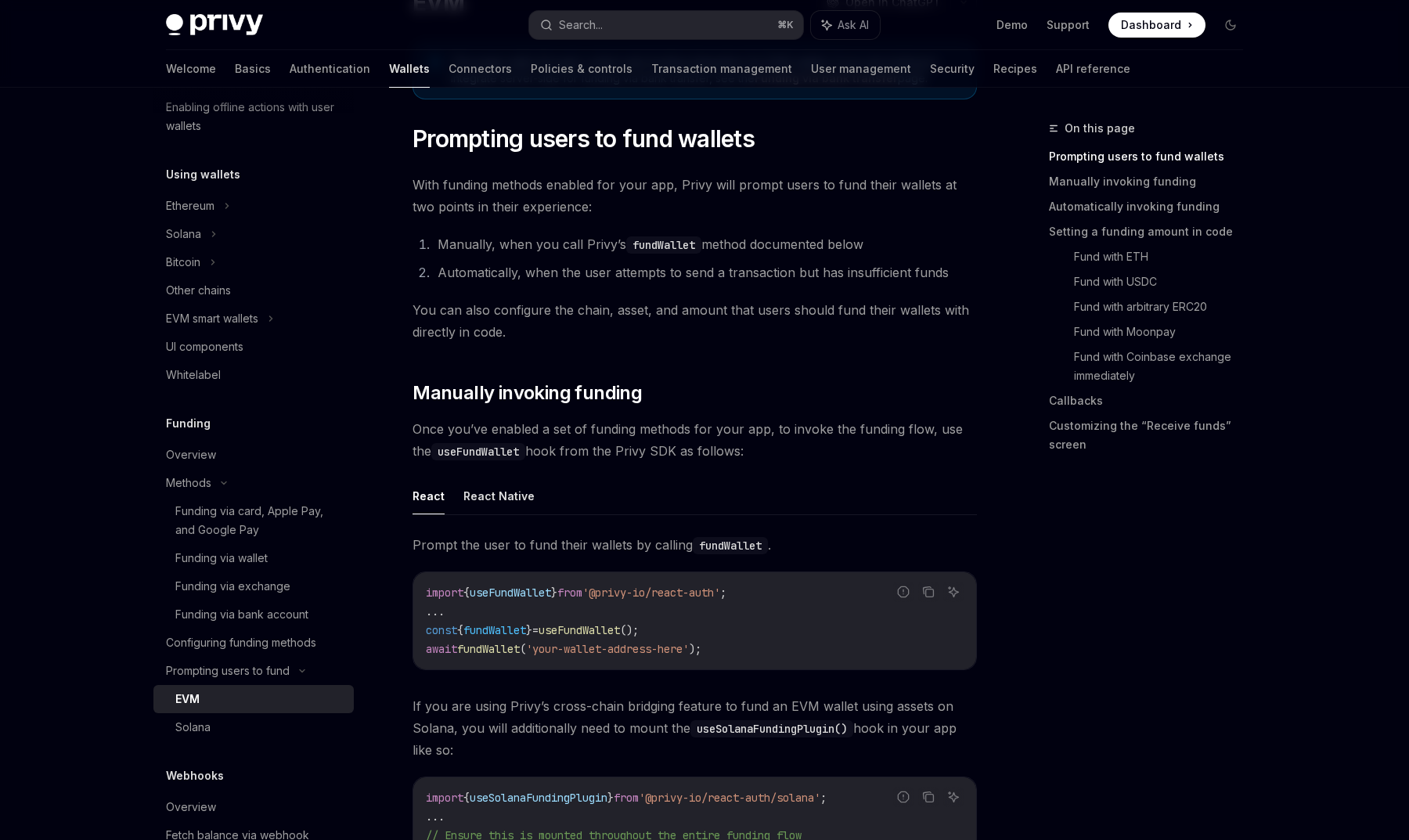
scroll to position [176, 0]
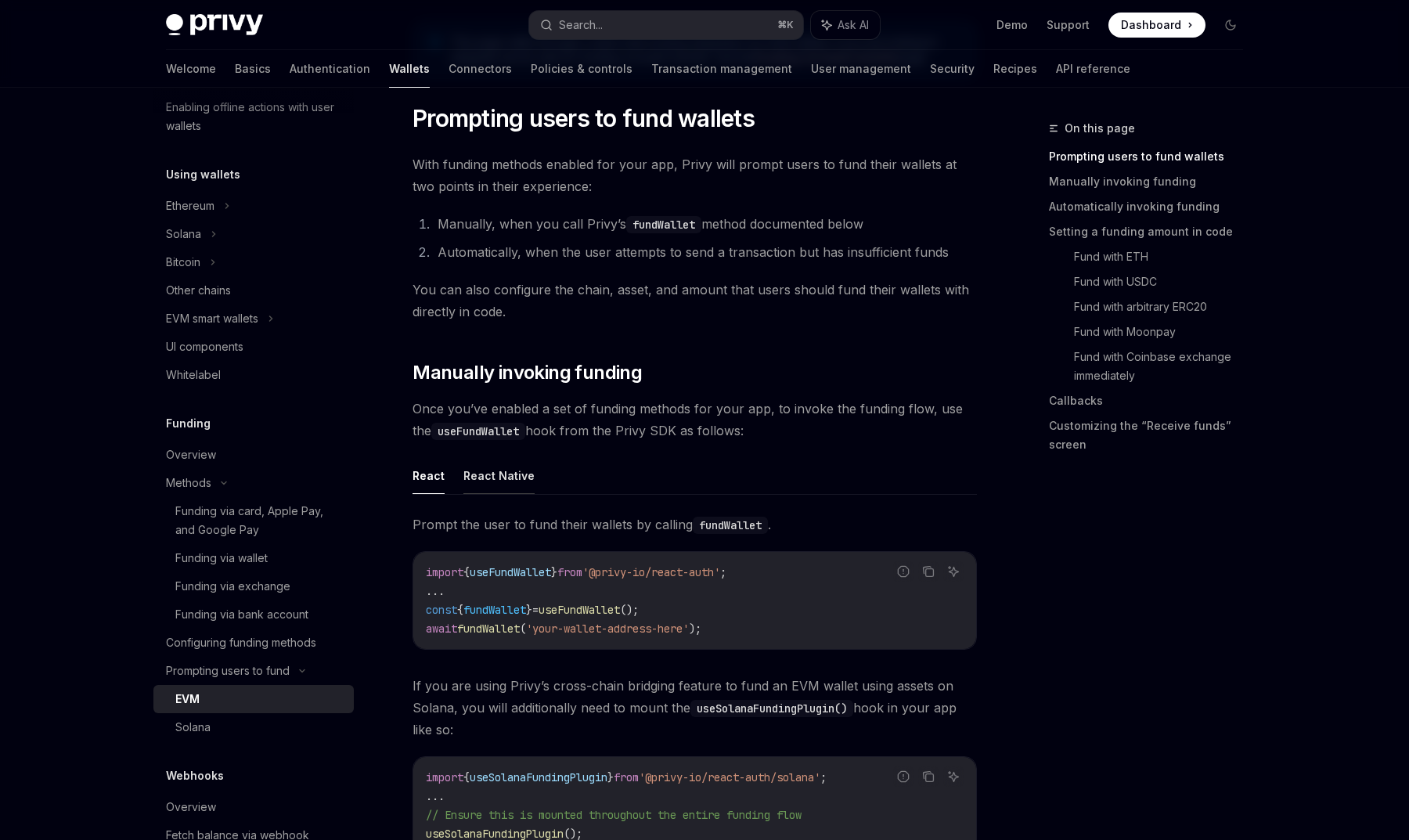
click at [479, 475] on button "React Native" at bounding box center [499, 476] width 71 height 36
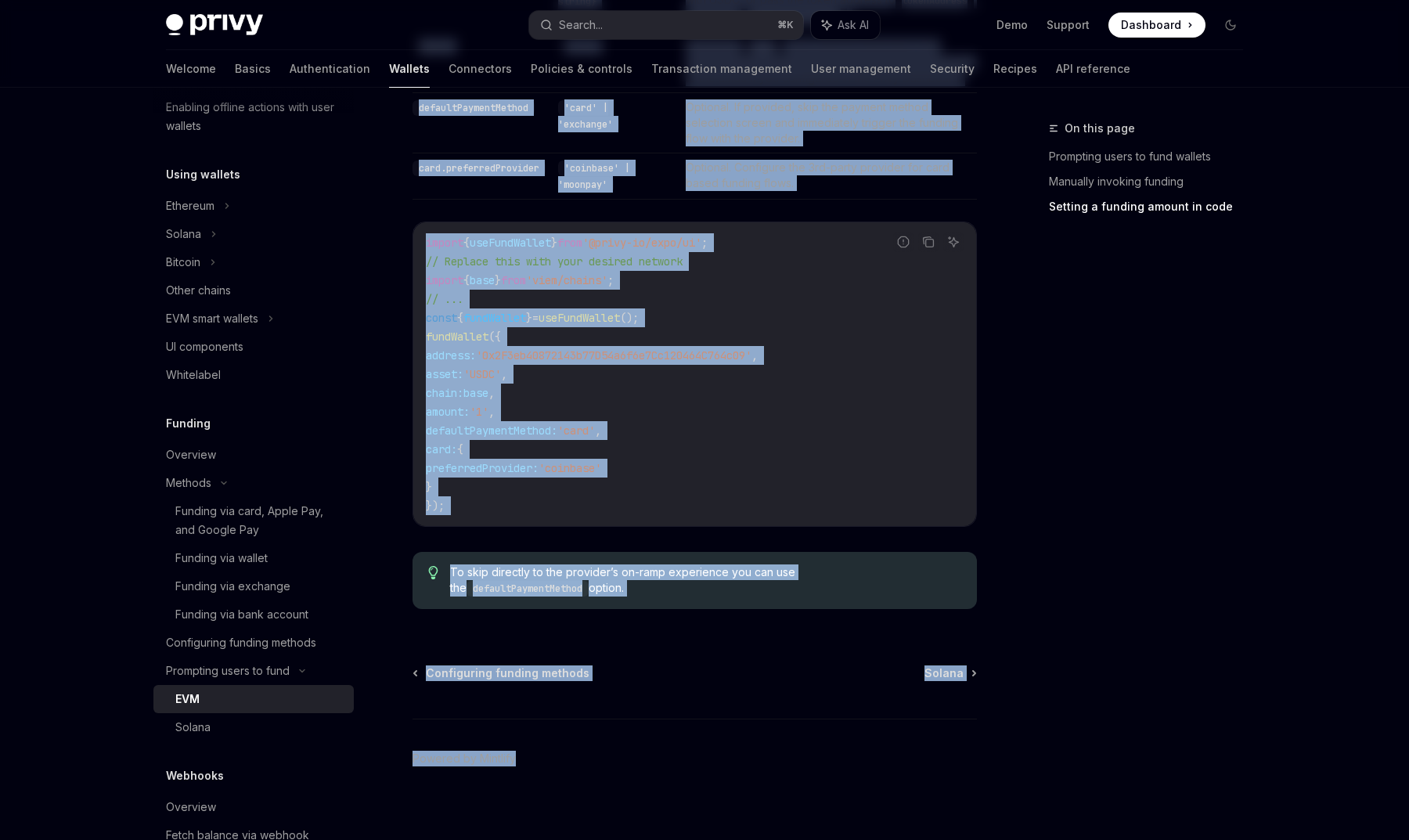
scroll to position [1487, 0]
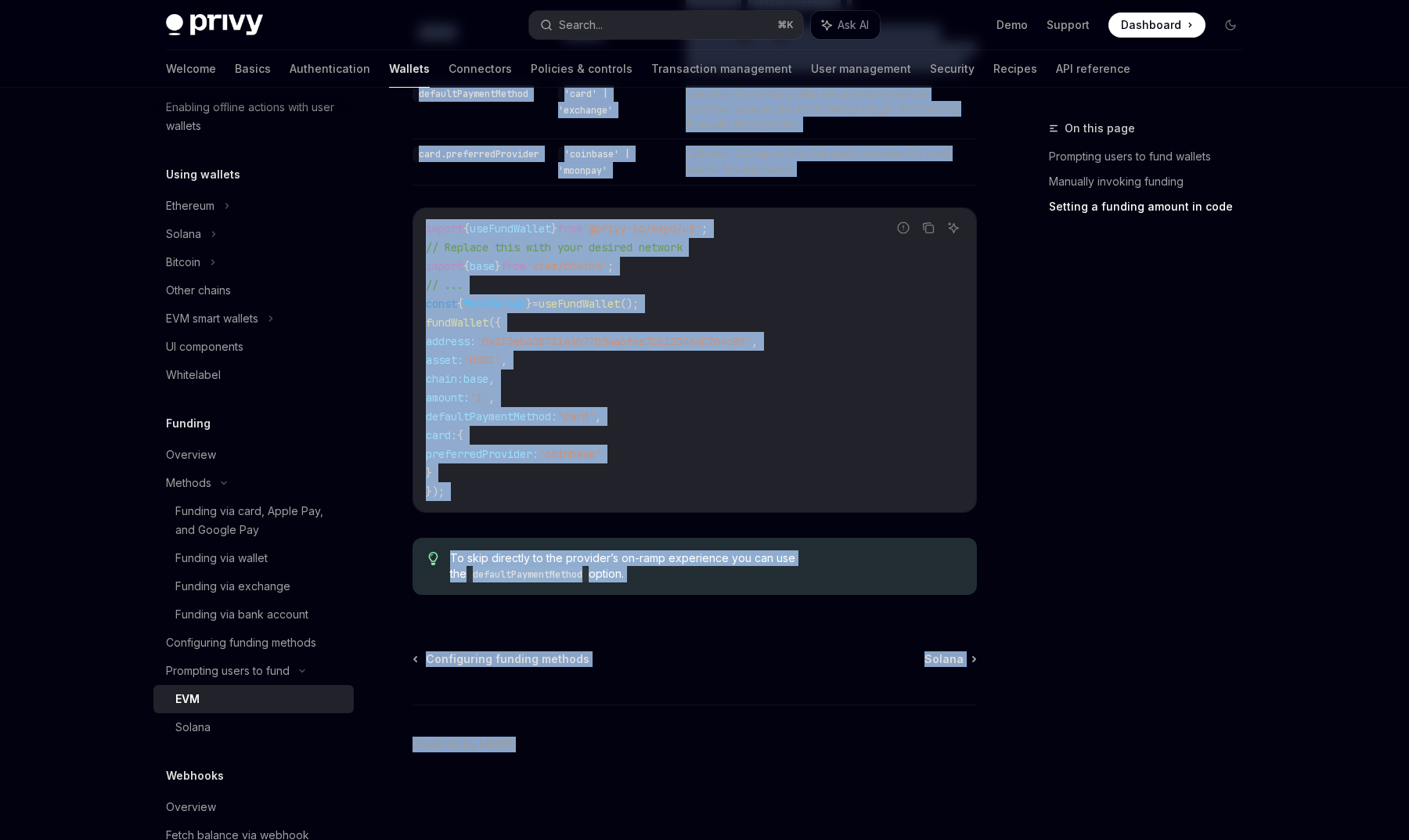
drag, startPoint x: 417, startPoint y: 291, endPoint x: 952, endPoint y: 581, distance: 608.5
copy div "Loremipsu dolor si amet consect Adip elitsed doeiusm tempori utl etdo mag, Aliq…"
click at [194, 724] on div "Solana" at bounding box center [193, 727] width 36 height 19
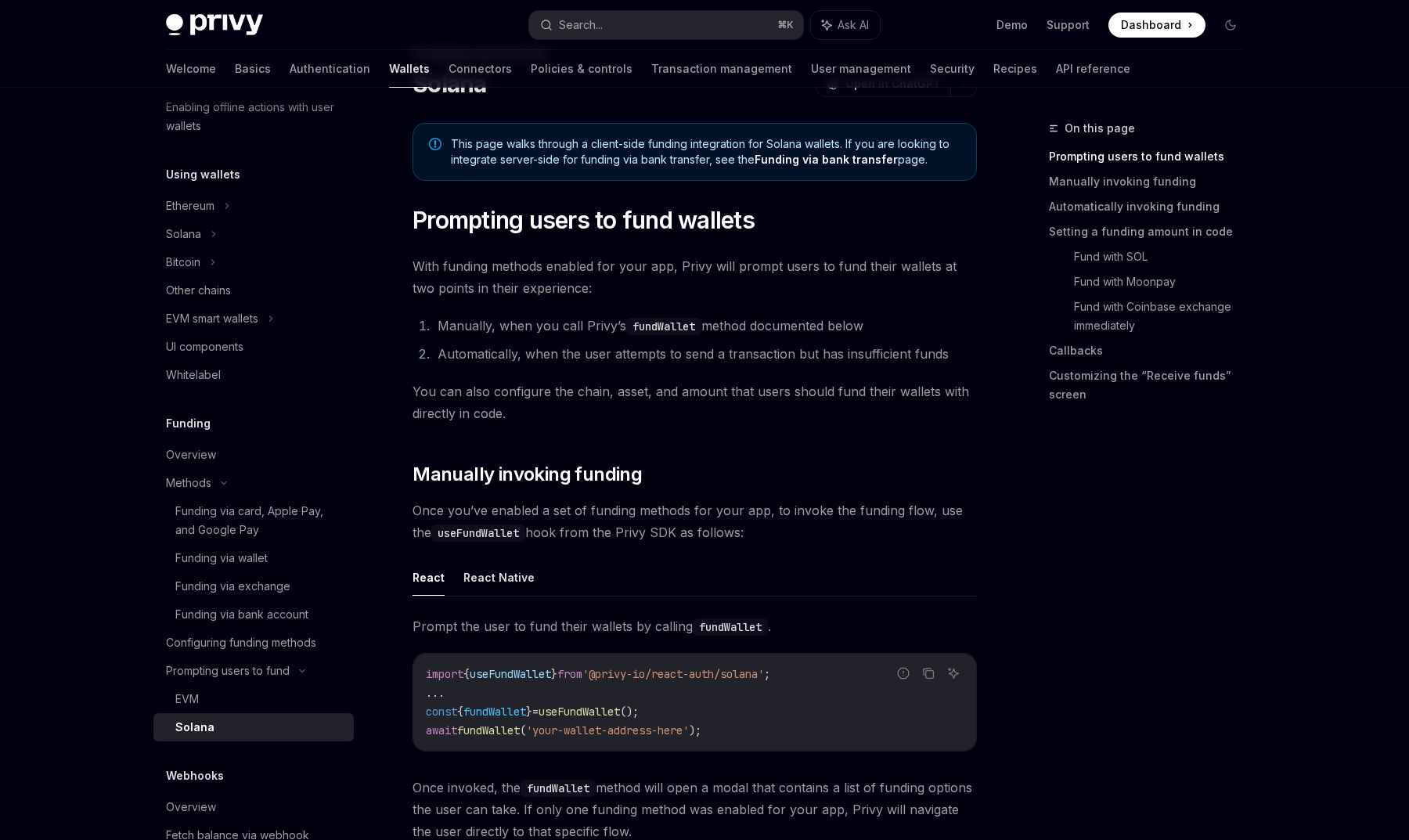
scroll to position [134, 0]
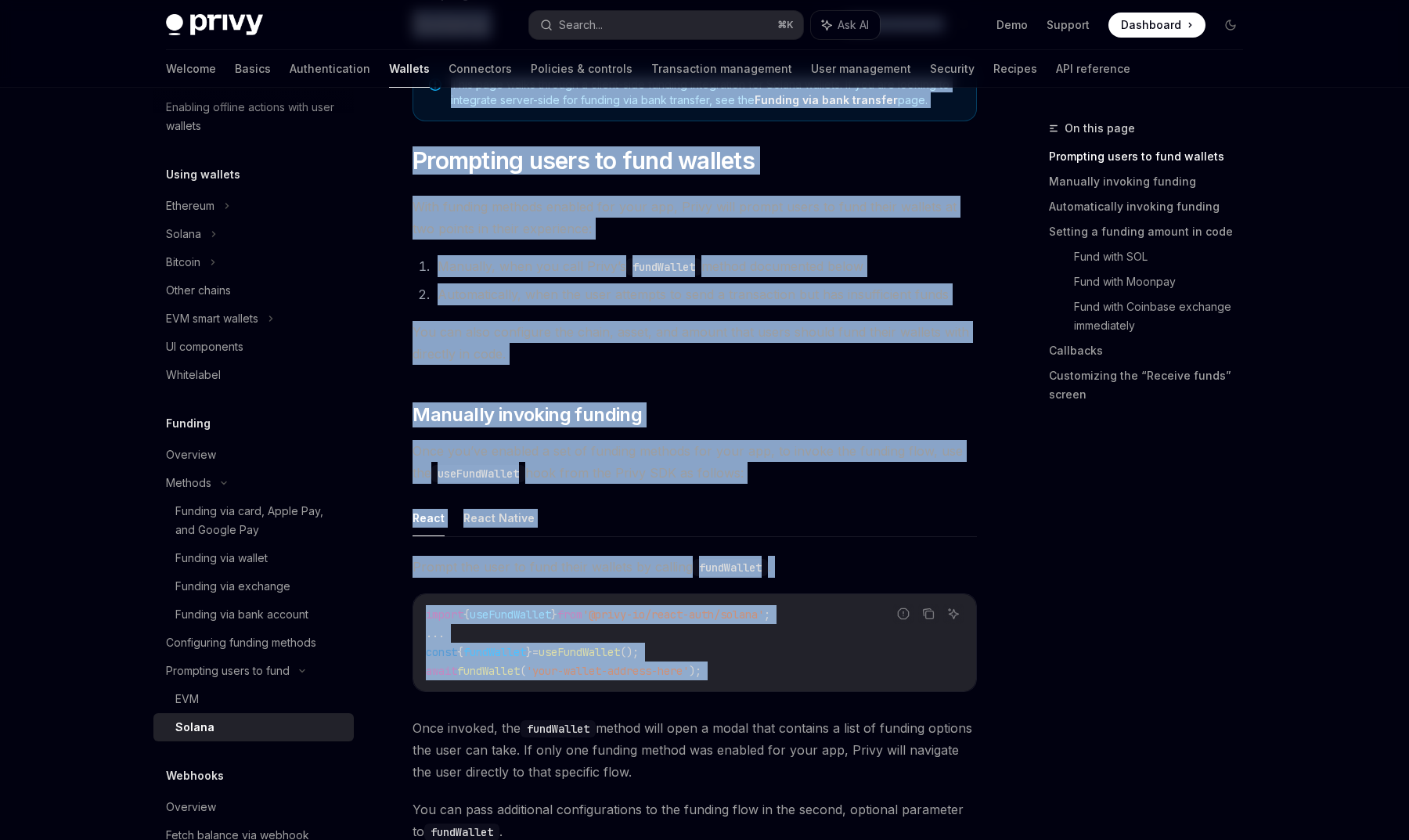
drag, startPoint x: 414, startPoint y: 159, endPoint x: 613, endPoint y: 696, distance: 572.7
click at [497, 523] on button "React Native" at bounding box center [499, 517] width 71 height 36
type textarea "*"
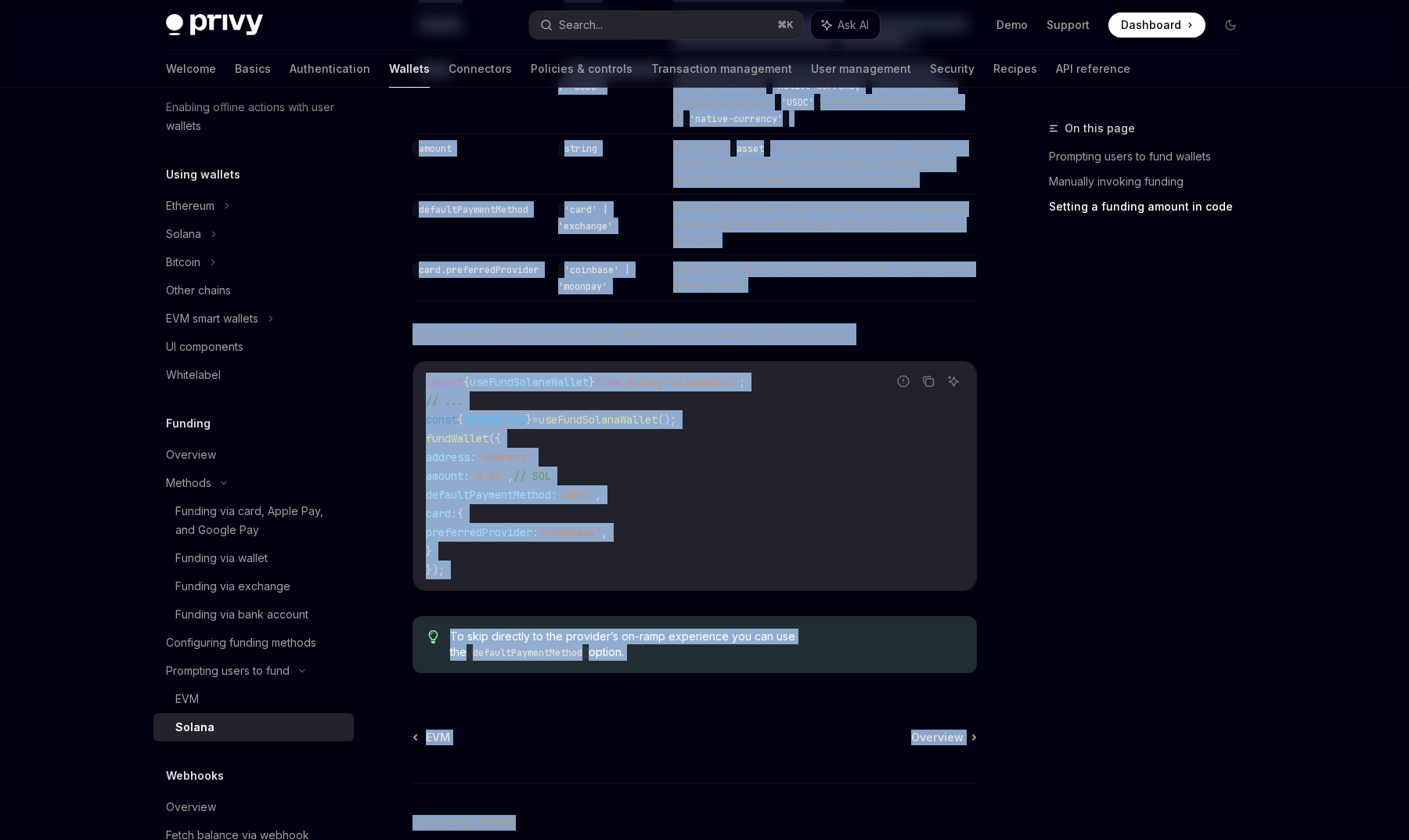
scroll to position [1368, 0]
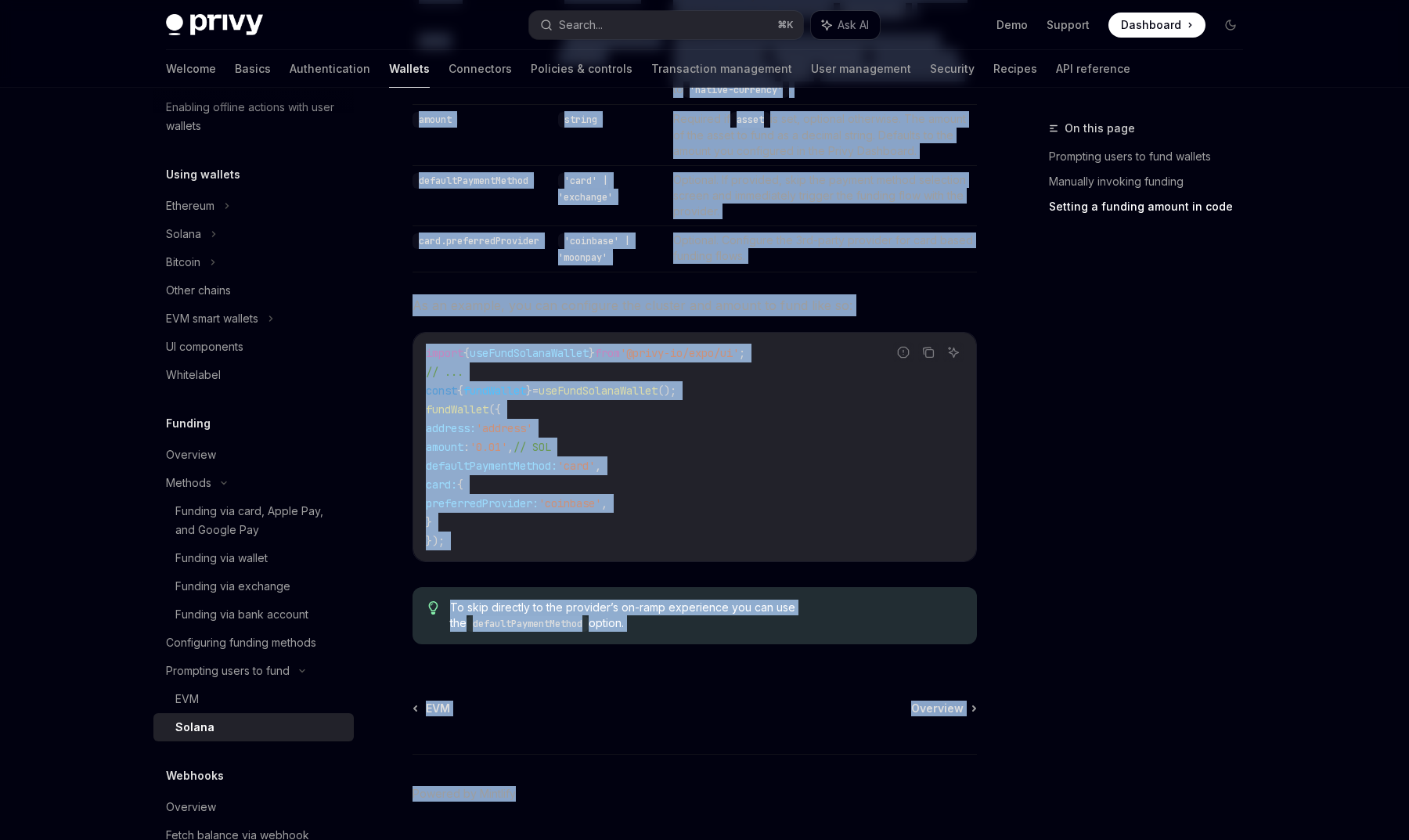
drag, startPoint x: 411, startPoint y: 153, endPoint x: 966, endPoint y: 626, distance: 729.2
copy div "Loremi DoloRS Amet co AdipISC ElitSE Doei te InciDID Utla etdo magna aliquae a …"
